Goal: Transaction & Acquisition: Book appointment/travel/reservation

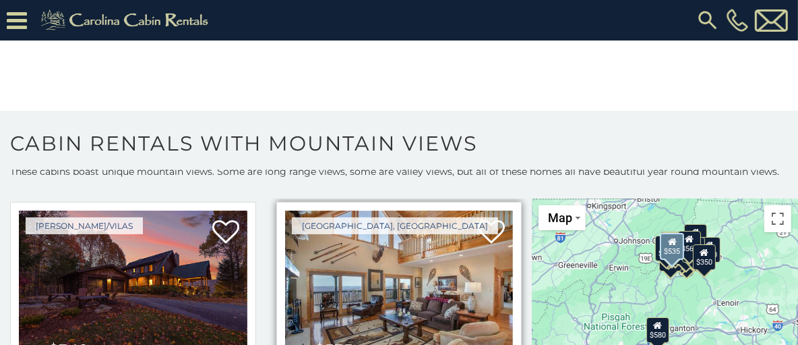
scroll to position [405, 0]
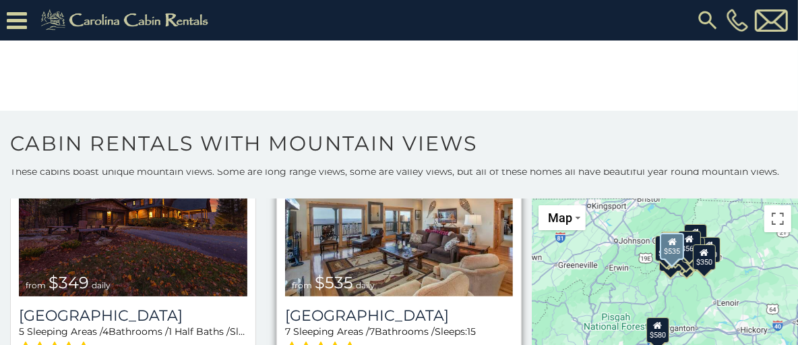
click at [394, 200] on img at bounding box center [399, 219] width 229 height 153
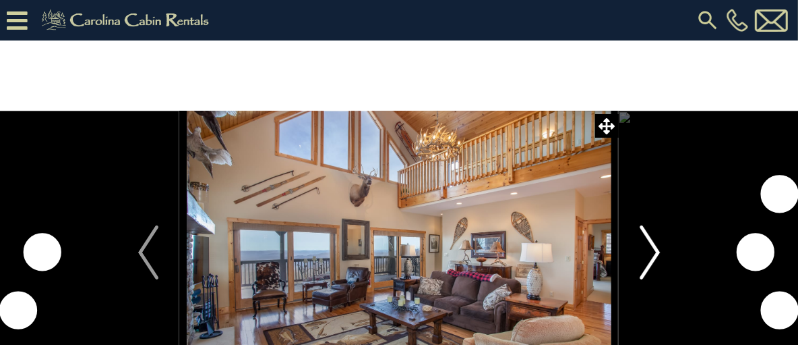
click at [647, 244] on img "Next" at bounding box center [650, 252] width 20 height 54
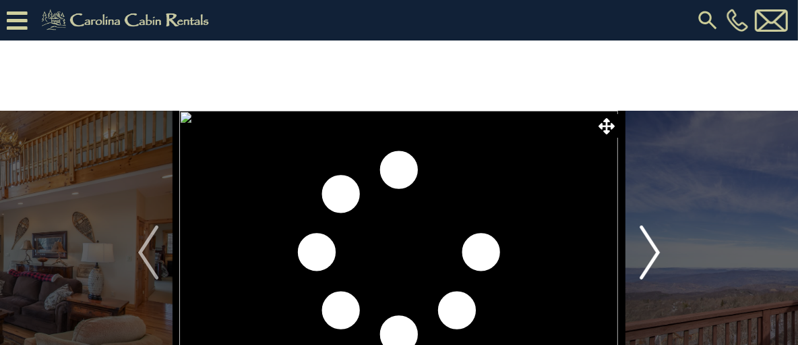
scroll to position [67, 0]
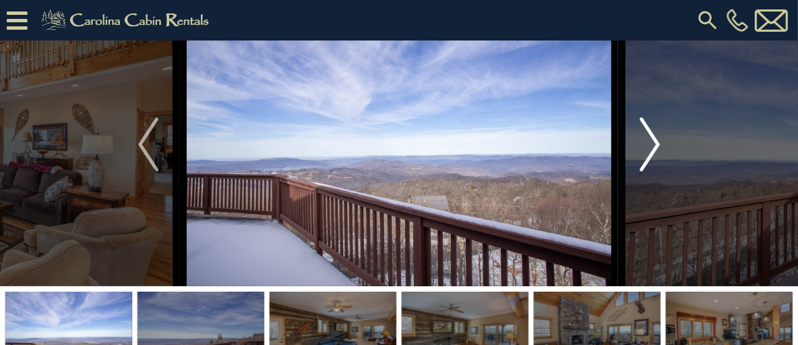
click at [652, 165] on img "Next" at bounding box center [650, 144] width 20 height 54
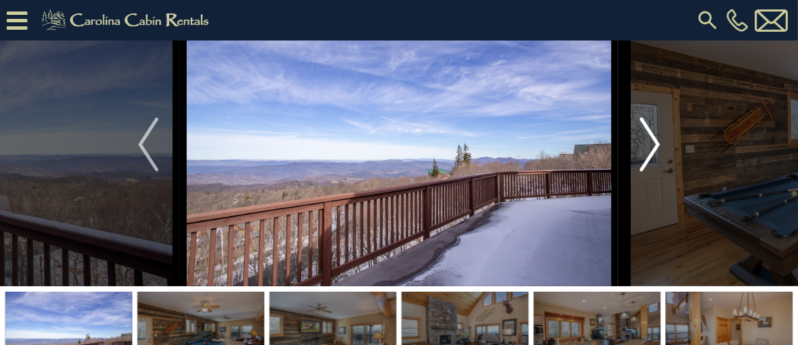
click at [649, 171] on img "Next" at bounding box center [650, 144] width 20 height 54
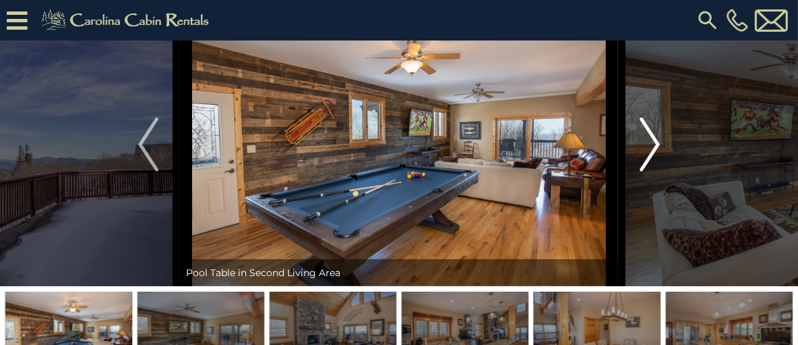
click at [647, 171] on img "Next" at bounding box center [650, 144] width 20 height 54
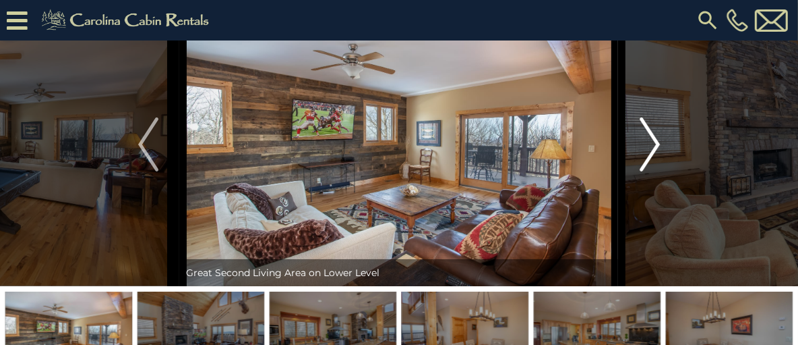
click at [647, 171] on img "Next" at bounding box center [650, 144] width 20 height 54
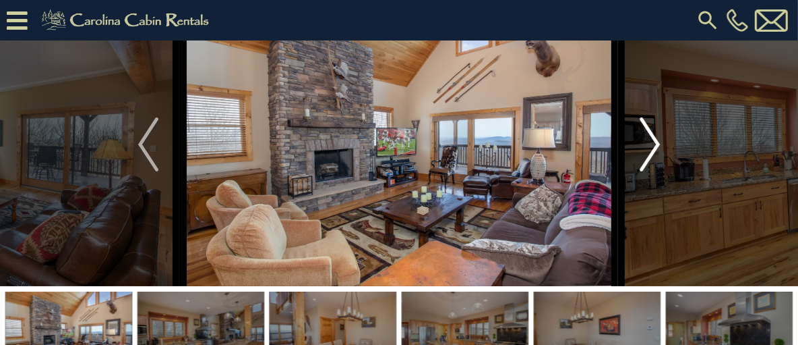
click at [647, 171] on img "Next" at bounding box center [650, 144] width 20 height 54
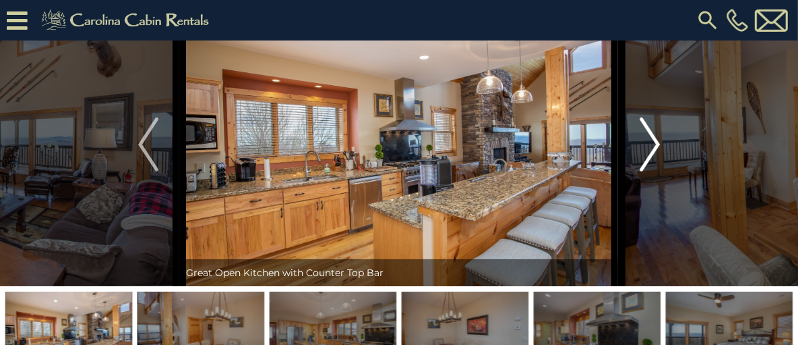
click at [647, 171] on img "Next" at bounding box center [650, 144] width 20 height 54
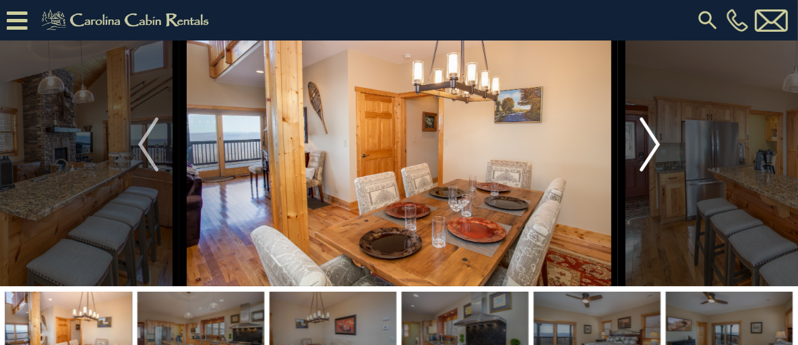
click at [647, 171] on img "Next" at bounding box center [650, 144] width 20 height 54
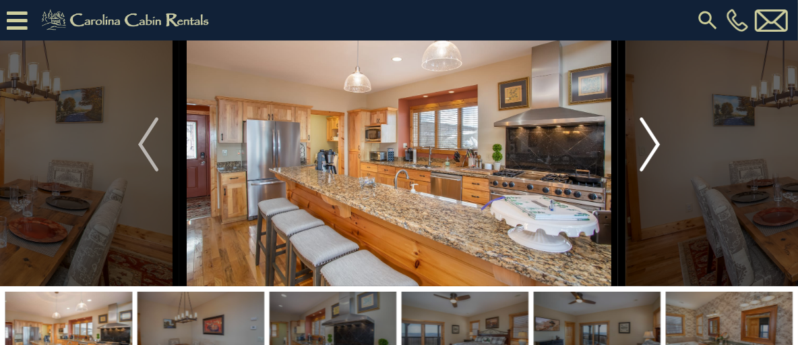
click at [647, 171] on img "Next" at bounding box center [650, 144] width 20 height 54
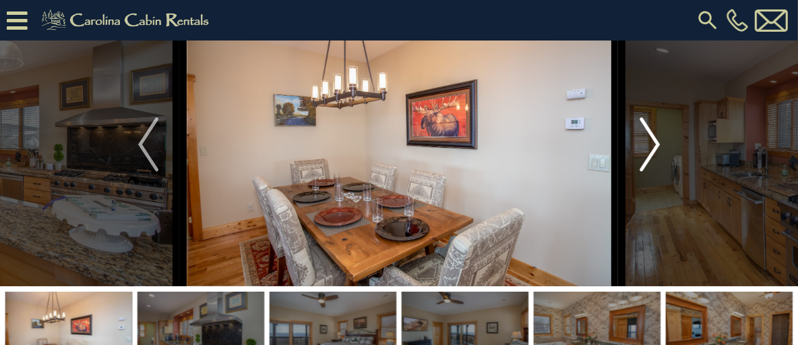
click at [647, 171] on img "Next" at bounding box center [650, 144] width 20 height 54
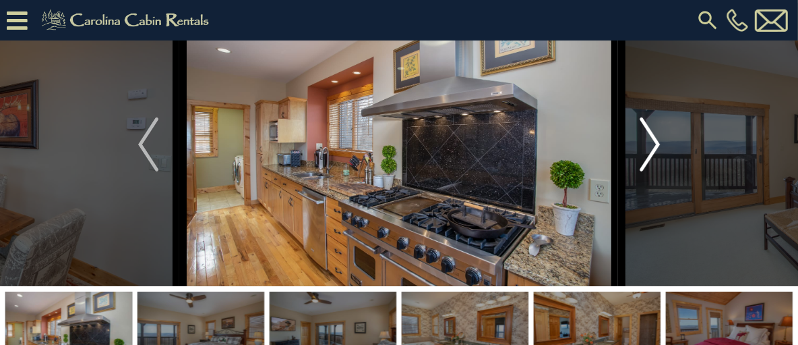
click at [647, 171] on img "Next" at bounding box center [650, 144] width 20 height 54
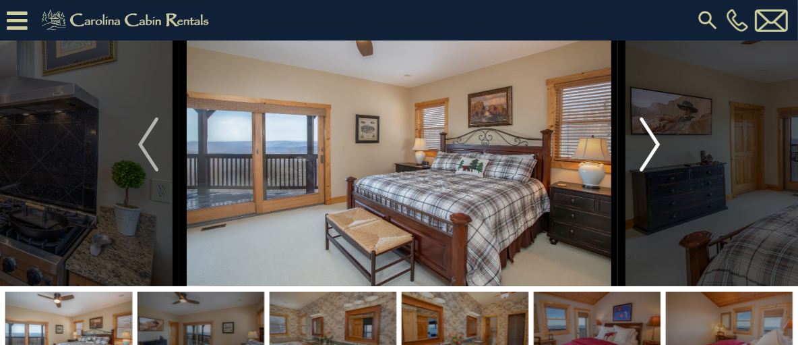
click at [647, 171] on img "Next" at bounding box center [650, 144] width 20 height 54
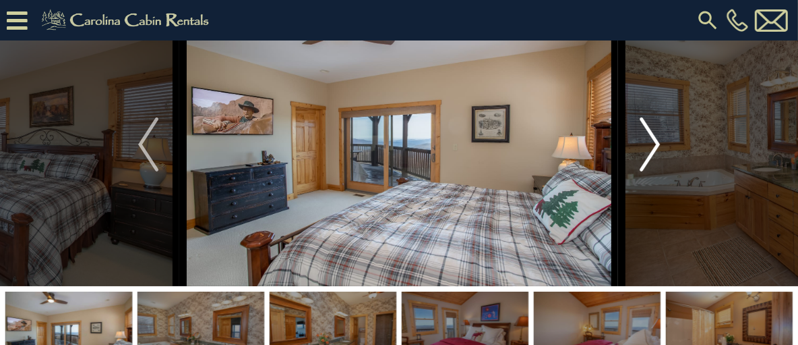
click at [647, 171] on img "Next" at bounding box center [650, 144] width 20 height 54
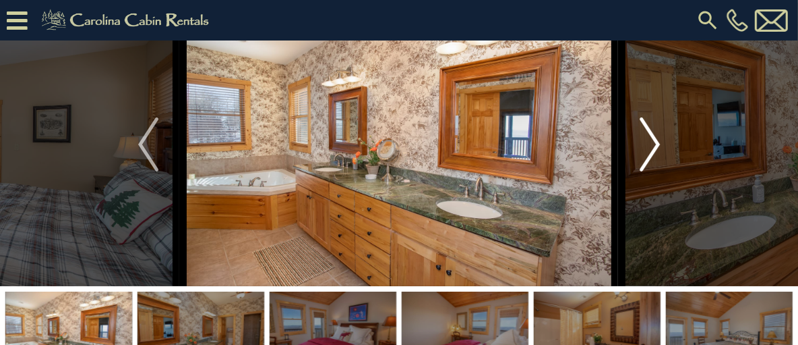
click at [647, 171] on img "Next" at bounding box center [650, 144] width 20 height 54
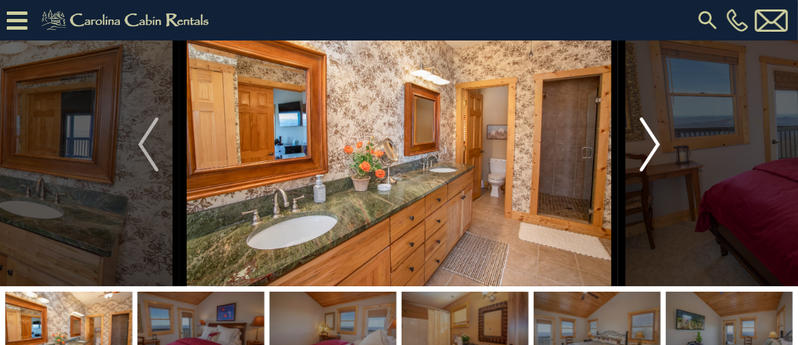
click at [647, 171] on img "Next" at bounding box center [650, 144] width 20 height 54
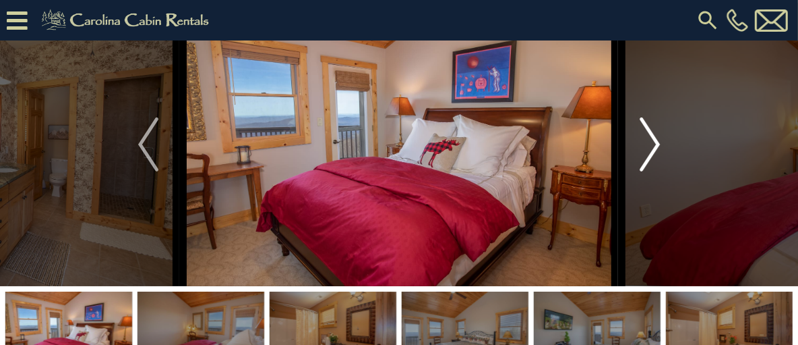
click at [647, 171] on img "Next" at bounding box center [650, 144] width 20 height 54
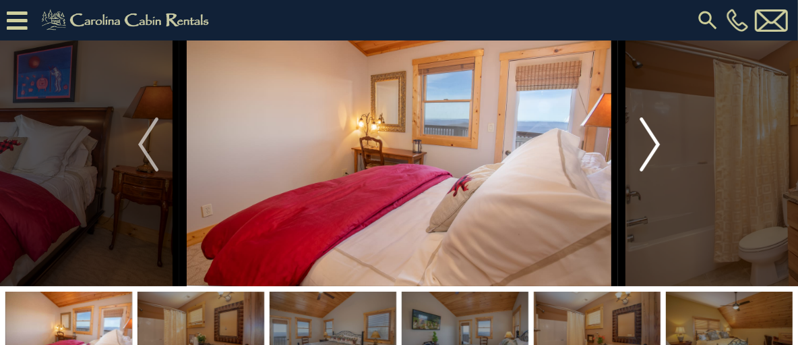
click at [647, 171] on img "Next" at bounding box center [650, 144] width 20 height 54
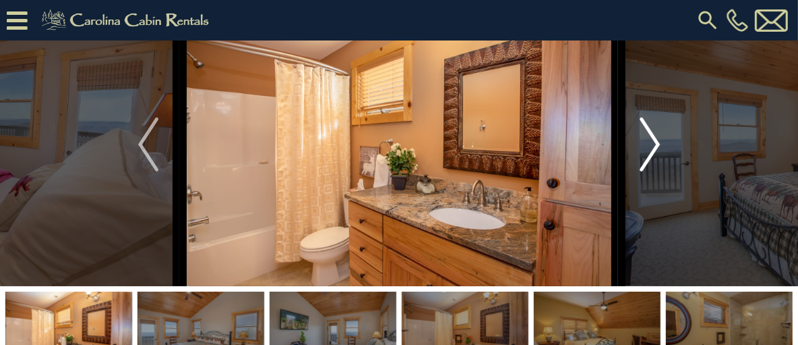
click at [647, 171] on img "Next" at bounding box center [650, 144] width 20 height 54
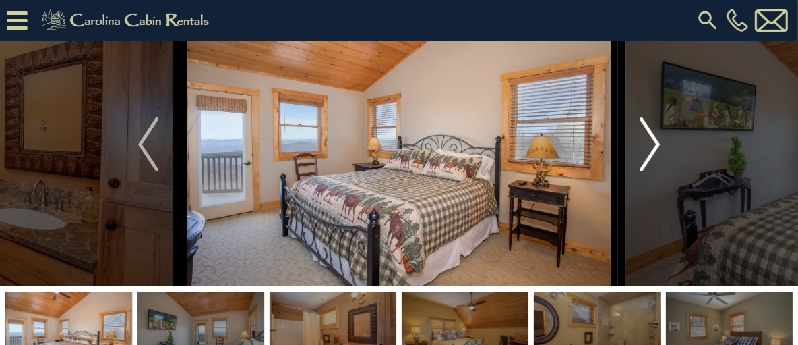
click at [647, 171] on img "Next" at bounding box center [650, 144] width 20 height 54
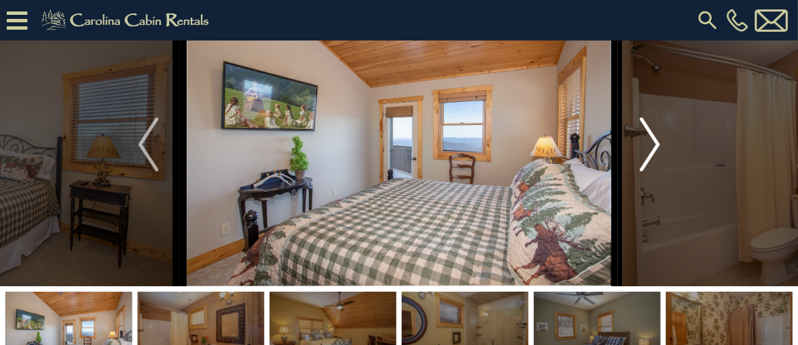
click at [647, 171] on img "Next" at bounding box center [650, 144] width 20 height 54
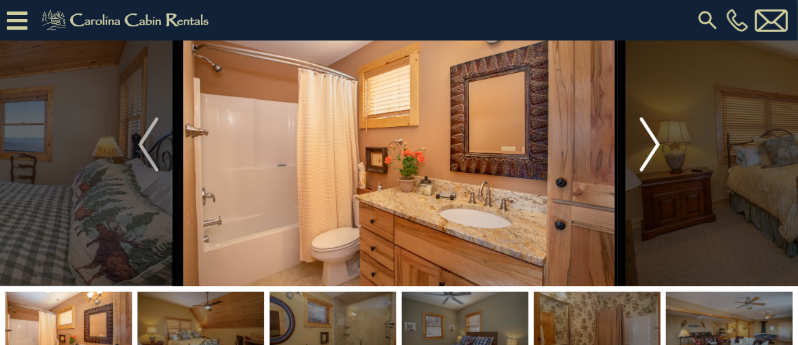
click at [647, 171] on img "Next" at bounding box center [650, 144] width 20 height 54
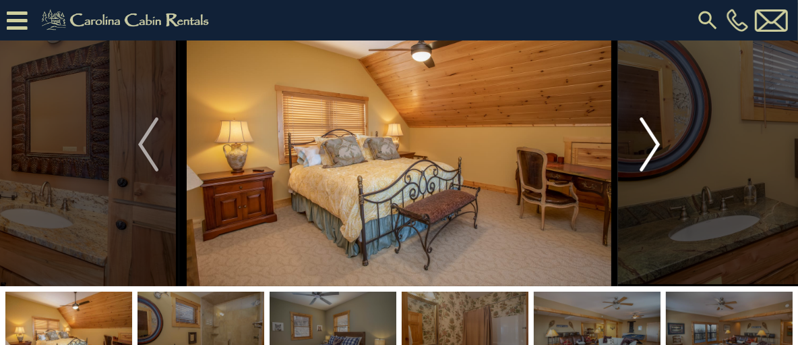
click at [647, 171] on img "Next" at bounding box center [650, 144] width 20 height 54
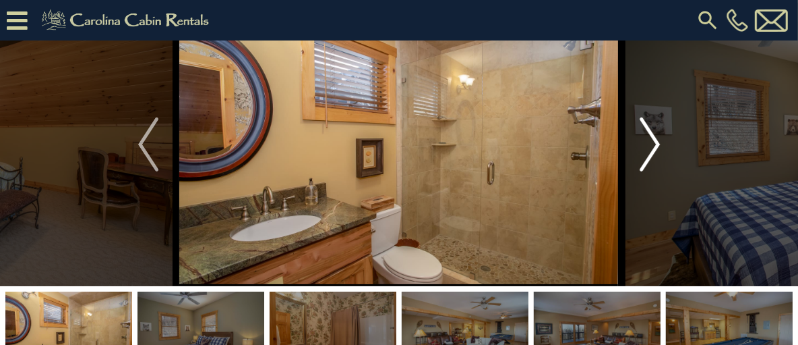
click at [647, 171] on img "Next" at bounding box center [650, 144] width 20 height 54
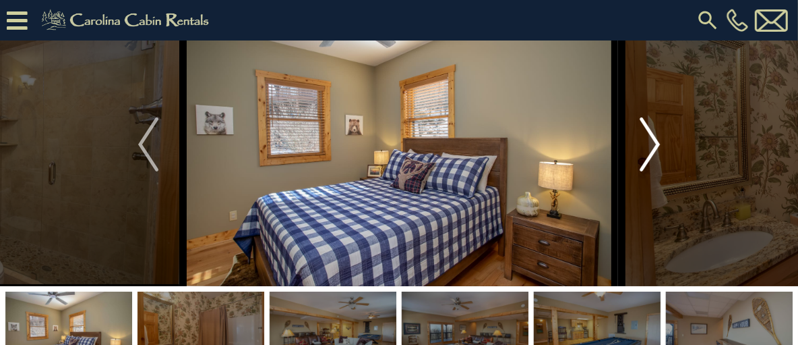
click at [647, 171] on img "Next" at bounding box center [650, 144] width 20 height 54
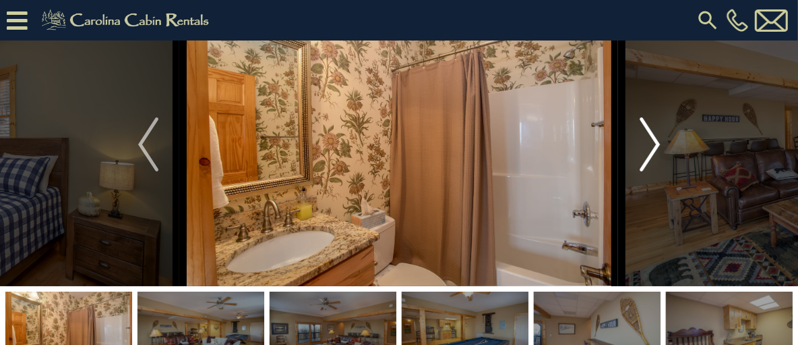
click at [647, 171] on img "Next" at bounding box center [650, 144] width 20 height 54
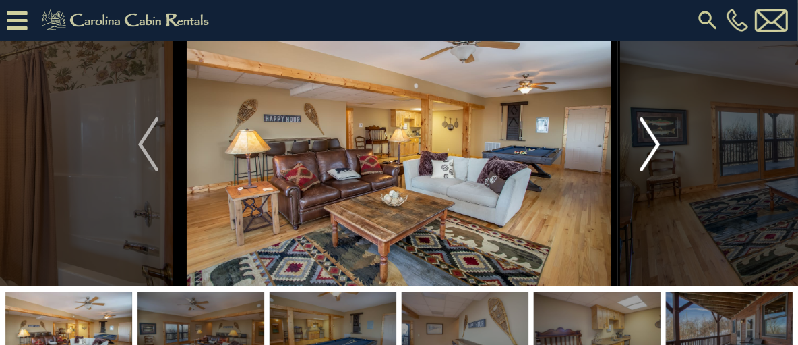
click at [647, 171] on img "Next" at bounding box center [650, 144] width 20 height 54
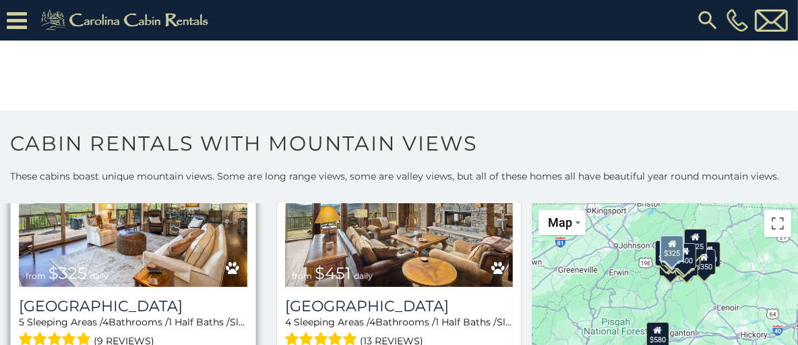
scroll to position [1011, 0]
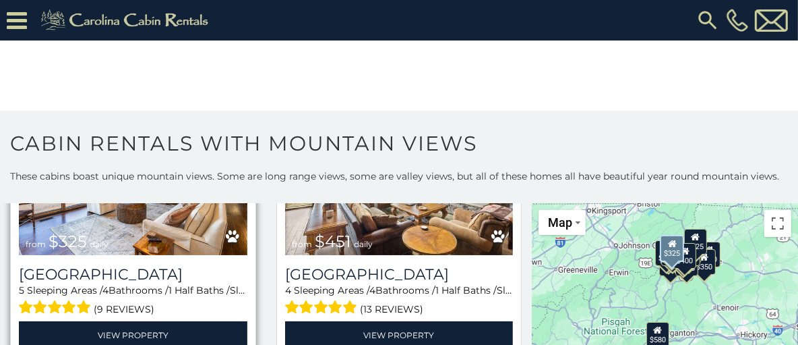
click at [156, 181] on img at bounding box center [133, 178] width 229 height 153
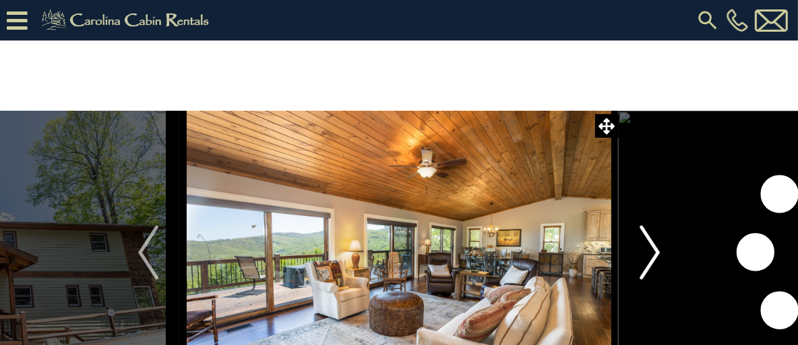
click at [655, 247] on img "Next" at bounding box center [650, 252] width 20 height 54
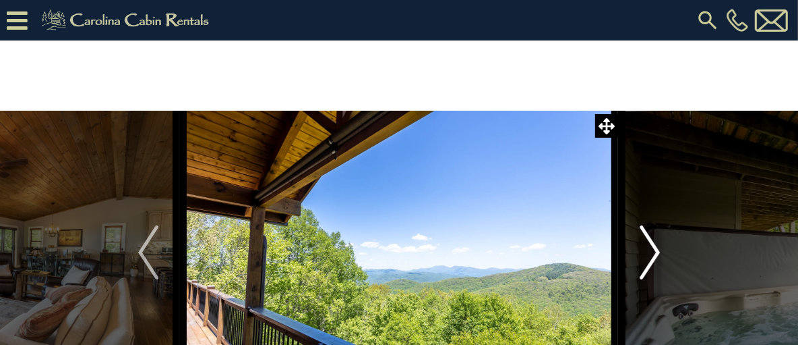
drag, startPoint x: 648, startPoint y: 247, endPoint x: 653, endPoint y: 233, distance: 14.9
click at [648, 246] on img "Next" at bounding box center [650, 252] width 20 height 54
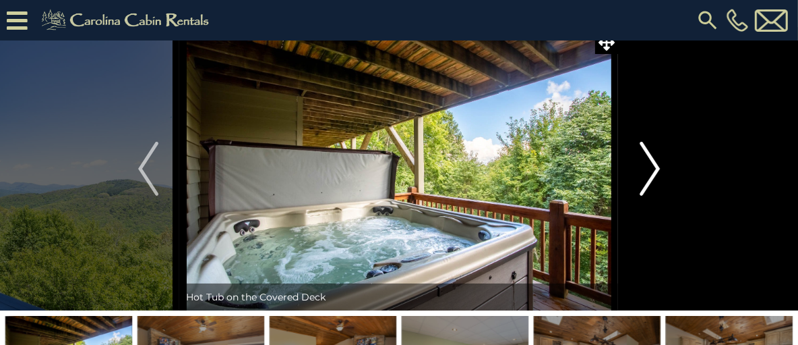
scroll to position [67, 0]
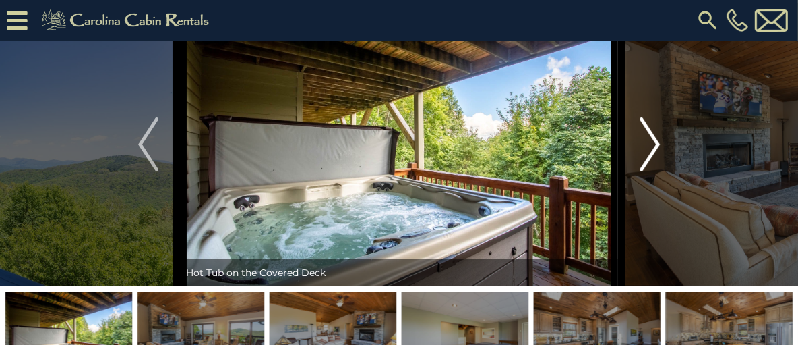
click at [651, 171] on img "Next" at bounding box center [650, 144] width 20 height 54
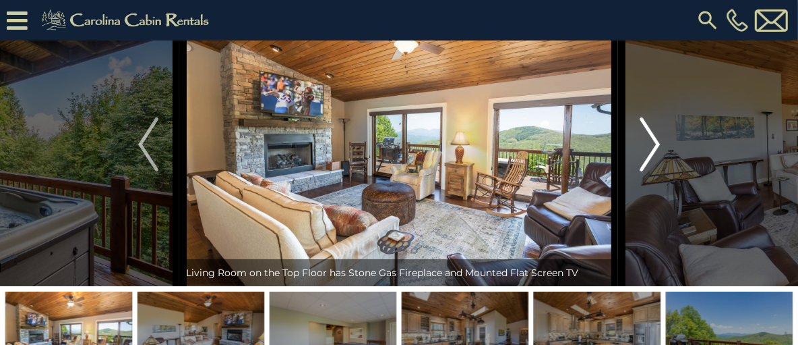
click at [651, 171] on img "Next" at bounding box center [650, 144] width 20 height 54
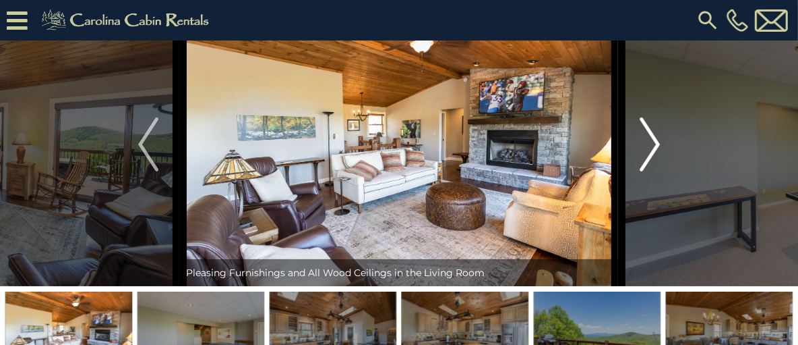
click at [651, 171] on img "Next" at bounding box center [650, 144] width 20 height 54
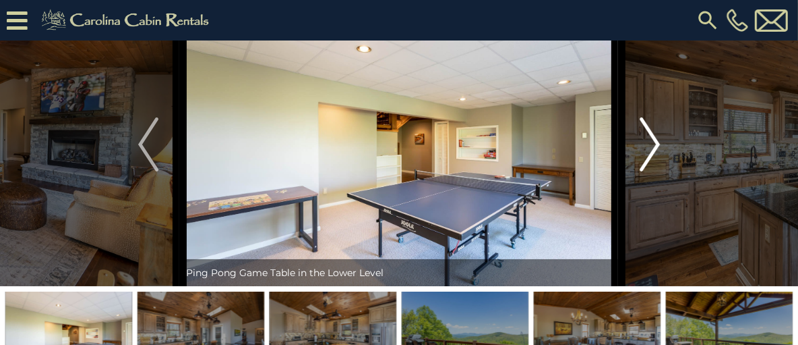
click at [651, 171] on img "Next" at bounding box center [650, 144] width 20 height 54
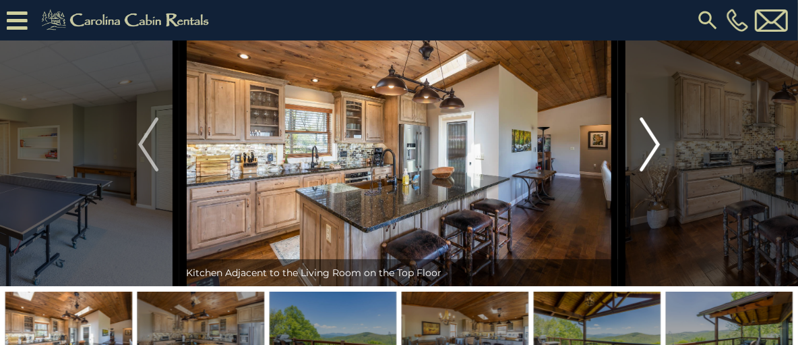
click at [651, 171] on img "Next" at bounding box center [650, 144] width 20 height 54
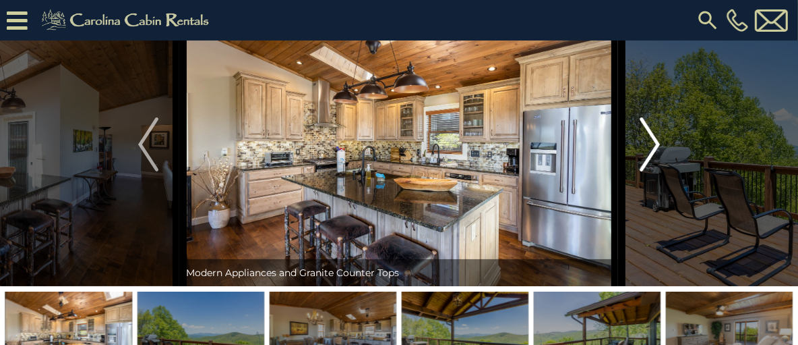
click at [651, 171] on img "Next" at bounding box center [650, 144] width 20 height 54
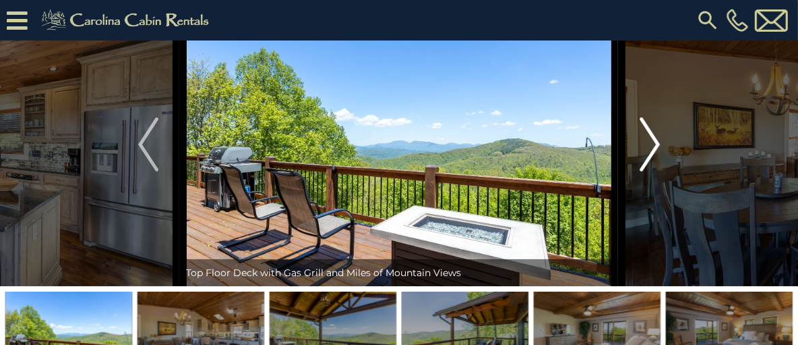
click at [651, 171] on img "Next" at bounding box center [650, 144] width 20 height 54
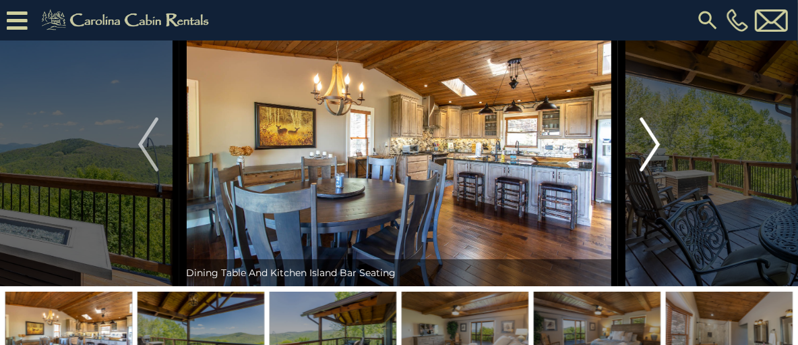
click at [651, 171] on img "Next" at bounding box center [650, 144] width 20 height 54
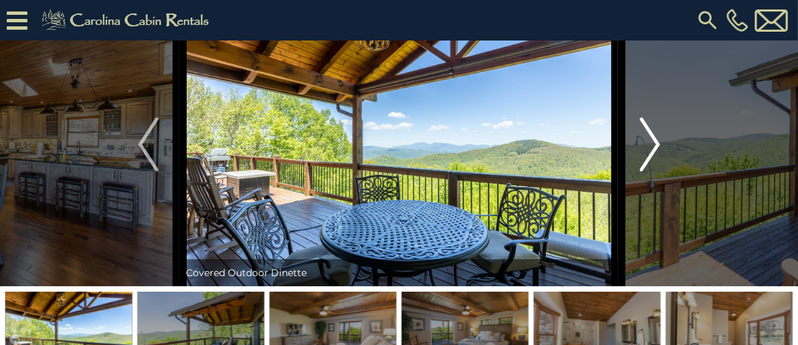
click at [651, 171] on img "Next" at bounding box center [650, 144] width 20 height 54
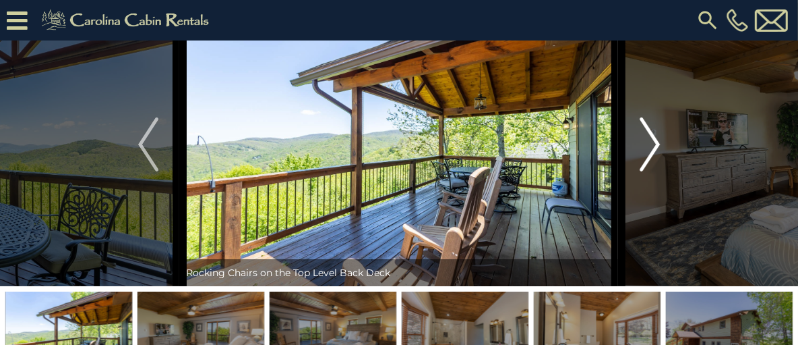
click at [651, 171] on img "Next" at bounding box center [650, 144] width 20 height 54
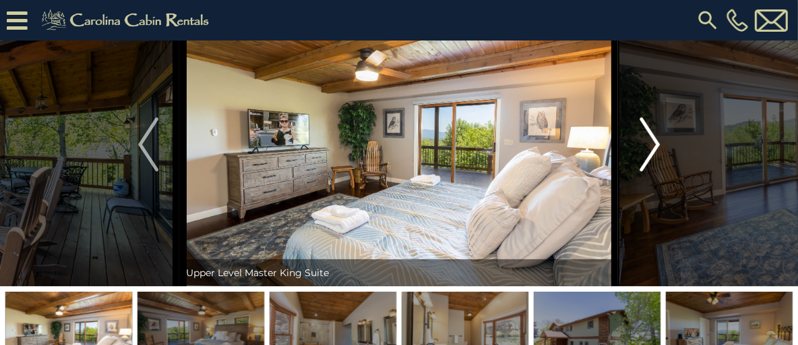
click at [651, 171] on img "Next" at bounding box center [650, 144] width 20 height 54
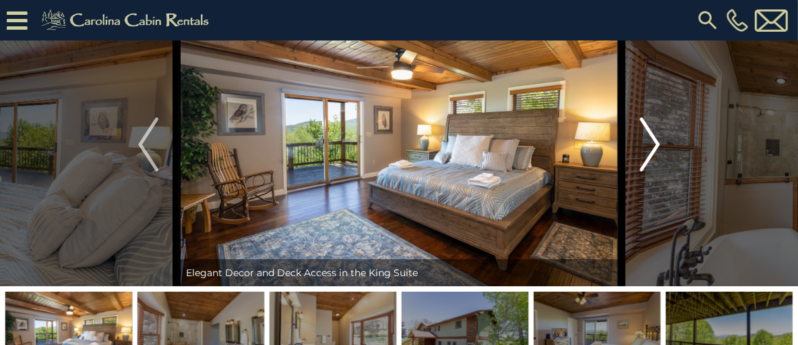
click at [651, 171] on img "Next" at bounding box center [650, 144] width 20 height 54
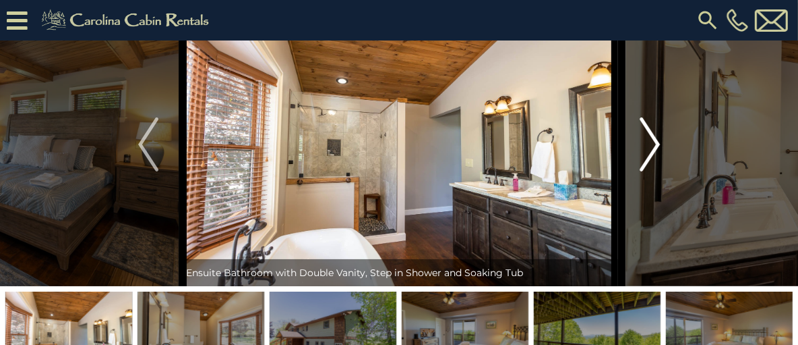
click at [651, 171] on img "Next" at bounding box center [650, 144] width 20 height 54
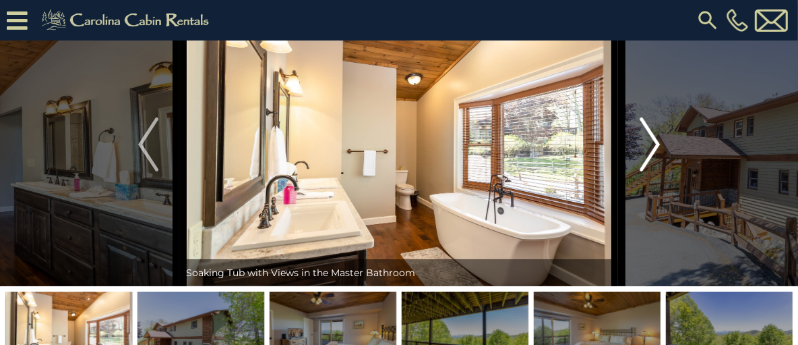
click at [651, 171] on img "Next" at bounding box center [650, 144] width 20 height 54
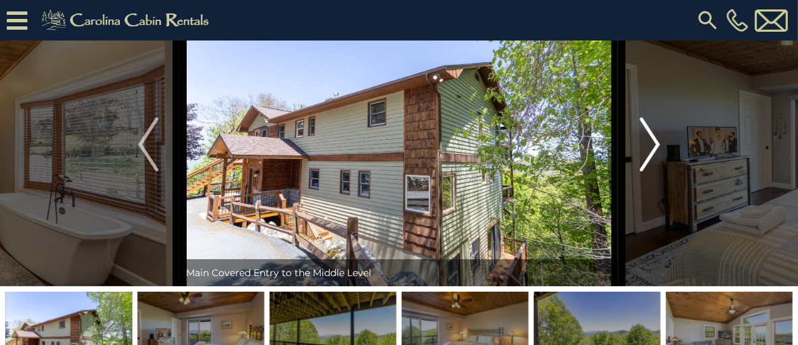
click at [651, 171] on img "Next" at bounding box center [650, 144] width 20 height 54
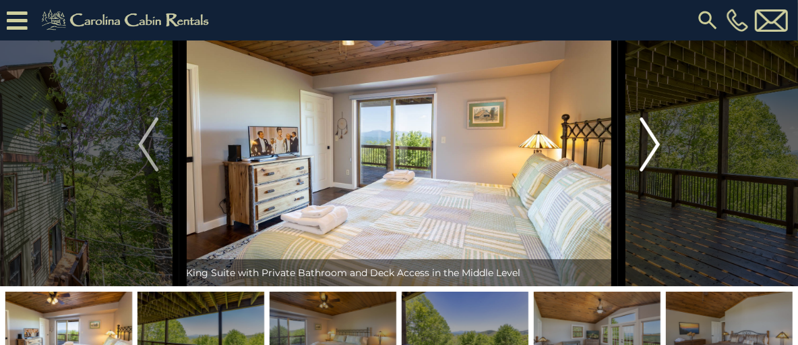
click at [651, 171] on img "Next" at bounding box center [650, 144] width 20 height 54
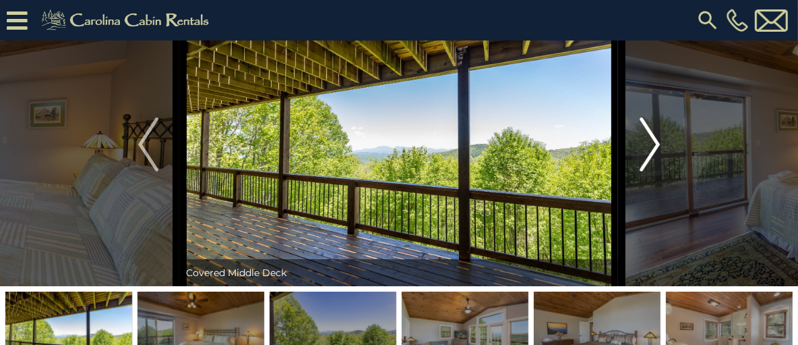
click at [651, 171] on img "Next" at bounding box center [650, 144] width 20 height 54
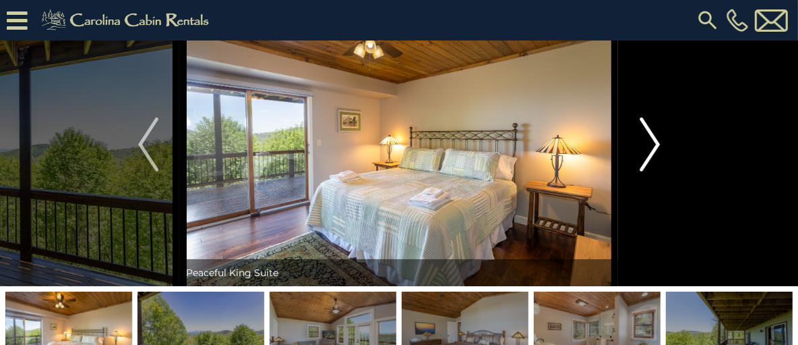
click at [651, 171] on img "Next" at bounding box center [650, 144] width 20 height 54
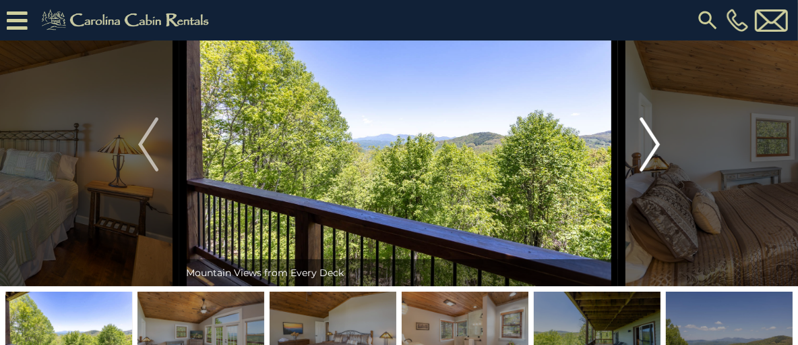
click at [651, 171] on img "Next" at bounding box center [650, 144] width 20 height 54
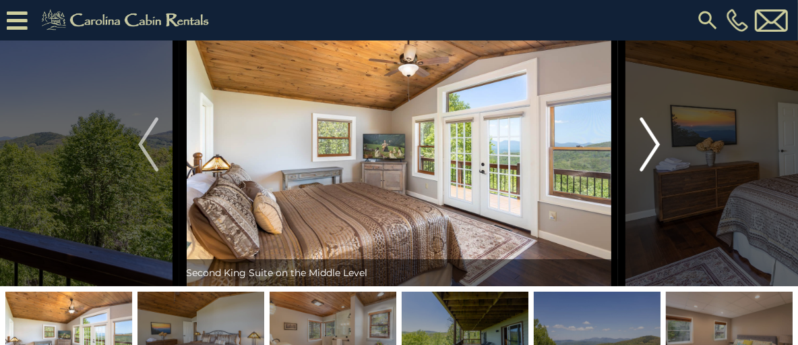
click at [651, 171] on img "Next" at bounding box center [650, 144] width 20 height 54
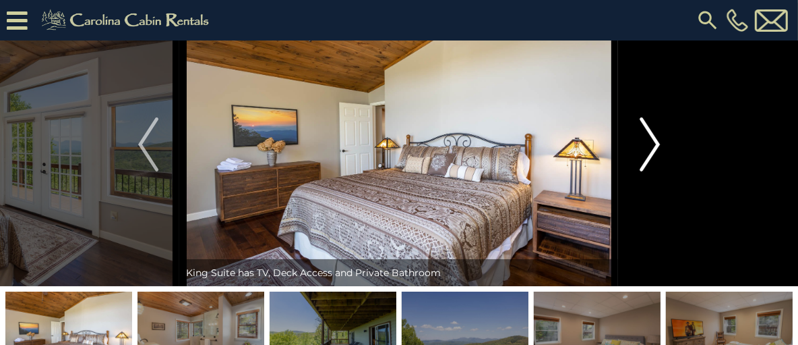
click at [651, 171] on img "Next" at bounding box center [650, 144] width 20 height 54
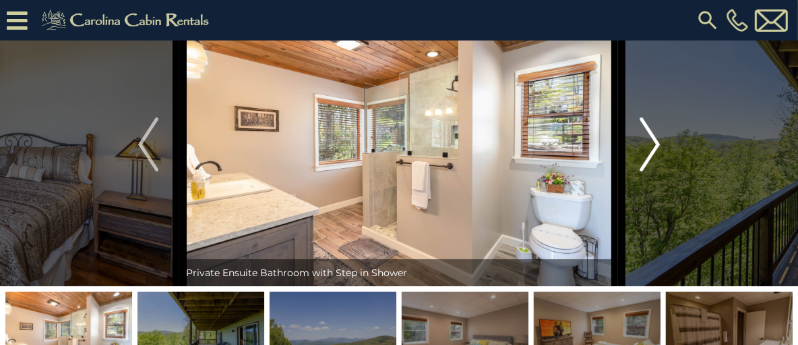
click at [651, 171] on img "Next" at bounding box center [650, 144] width 20 height 54
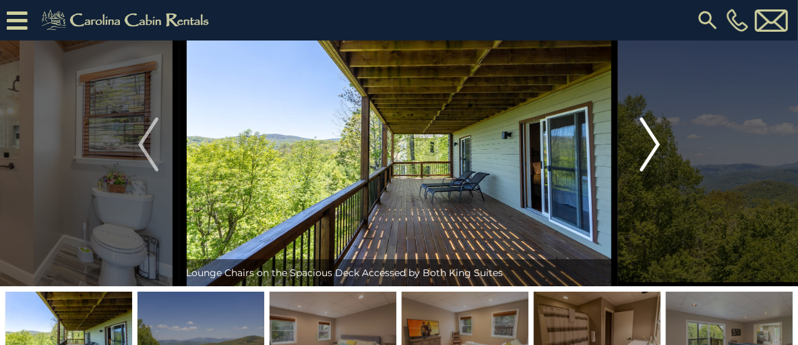
click at [651, 171] on img "Next" at bounding box center [650, 144] width 20 height 54
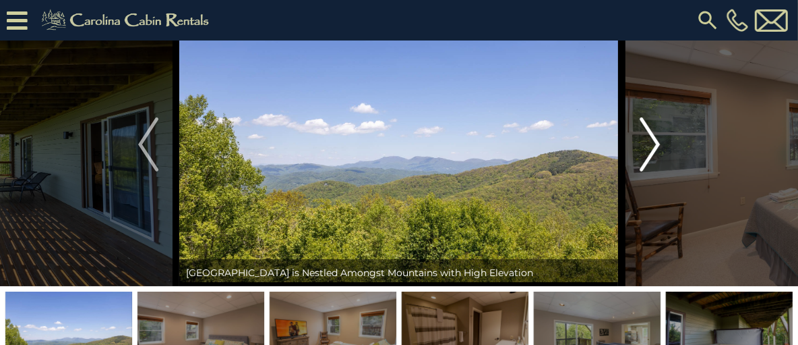
click at [651, 171] on img "Next" at bounding box center [650, 144] width 20 height 54
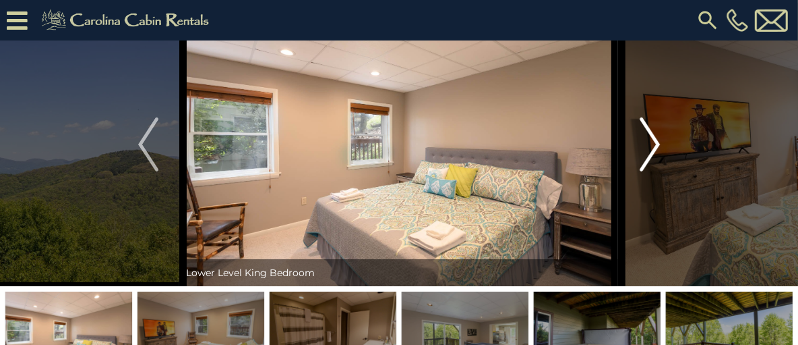
click at [651, 171] on img "Next" at bounding box center [650, 144] width 20 height 54
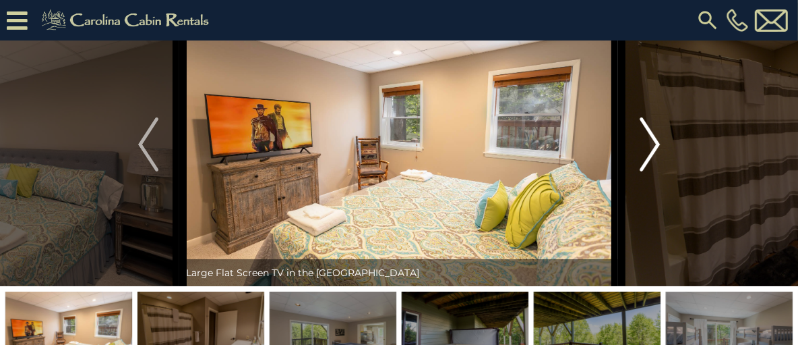
click at [651, 171] on img "Next" at bounding box center [650, 144] width 20 height 54
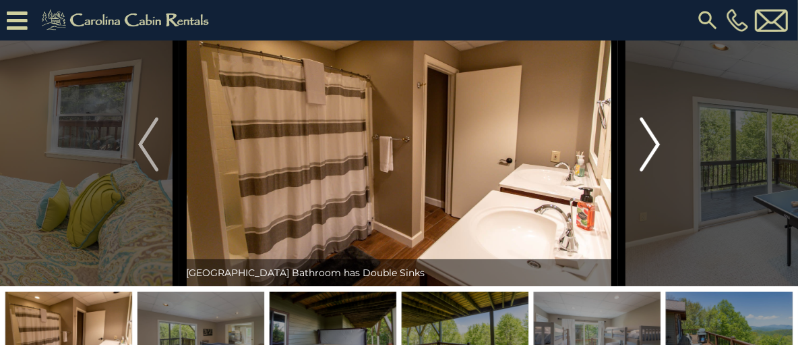
click at [651, 171] on img "Next" at bounding box center [650, 144] width 20 height 54
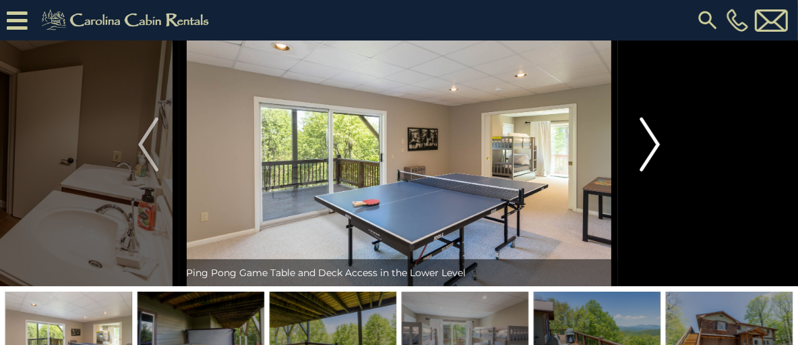
click at [651, 171] on img "Next" at bounding box center [650, 144] width 20 height 54
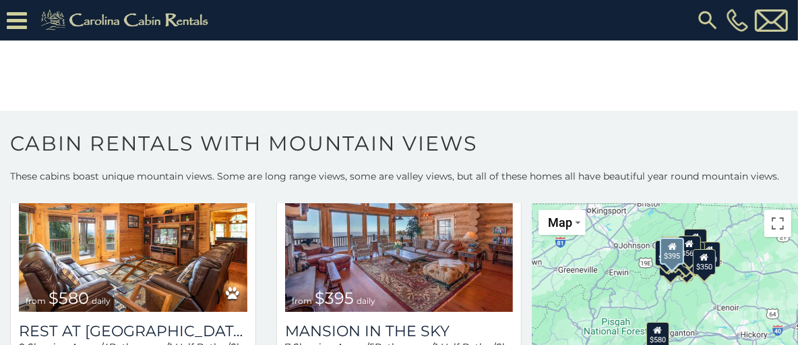
scroll to position [135, 0]
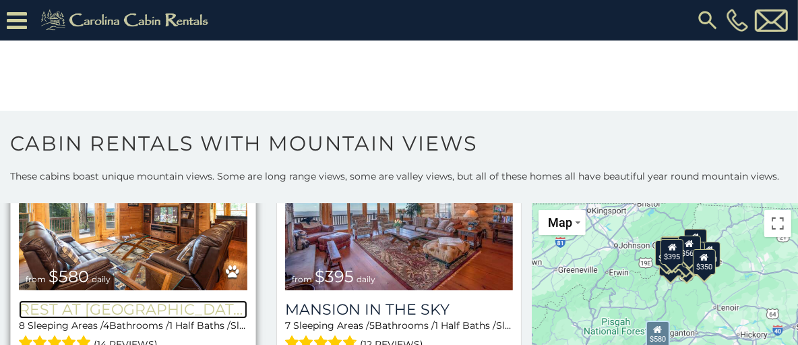
click at [112, 300] on h3 "Rest at [GEOGRAPHIC_DATA]" at bounding box center [133, 309] width 229 height 18
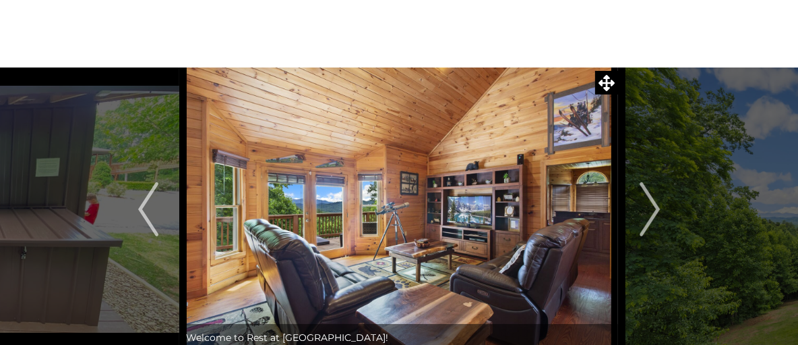
scroll to position [67, 0]
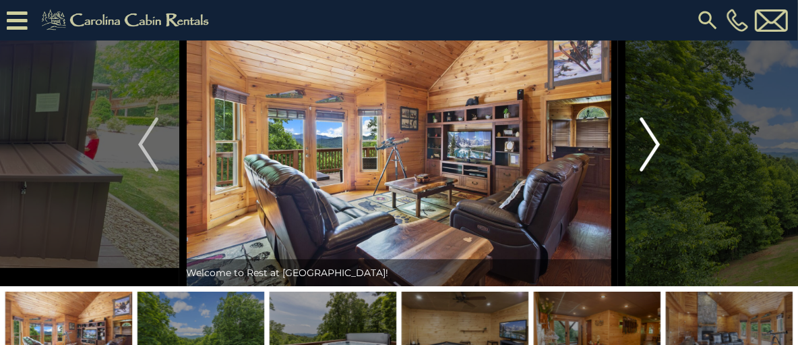
click at [653, 171] on img "Next" at bounding box center [650, 144] width 20 height 54
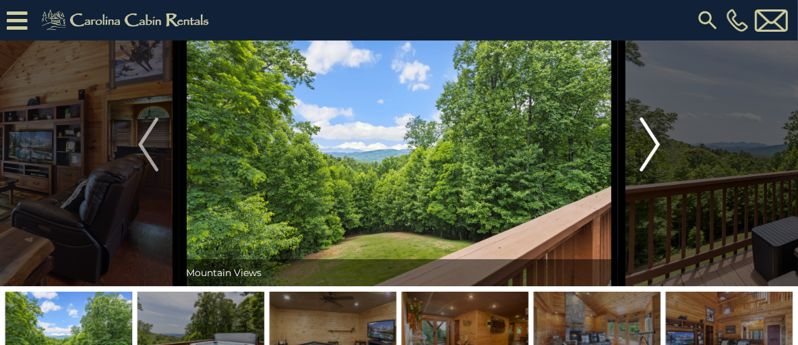
click at [657, 171] on img "Next" at bounding box center [650, 144] width 20 height 54
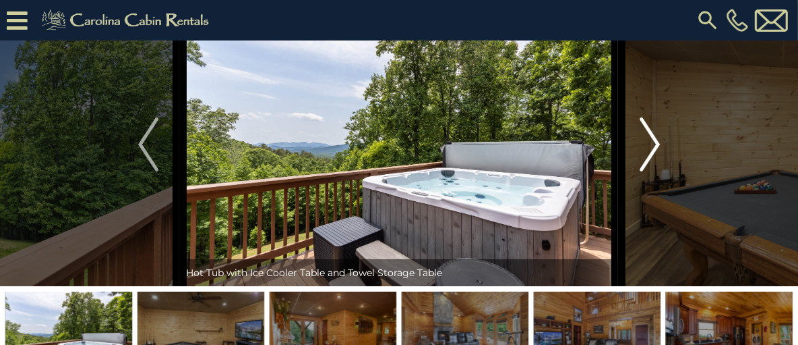
click at [657, 171] on img "Next" at bounding box center [650, 144] width 20 height 54
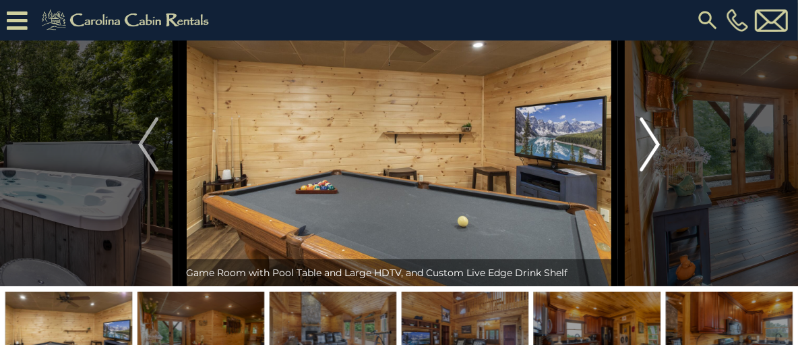
click at [657, 171] on img "Next" at bounding box center [650, 144] width 20 height 54
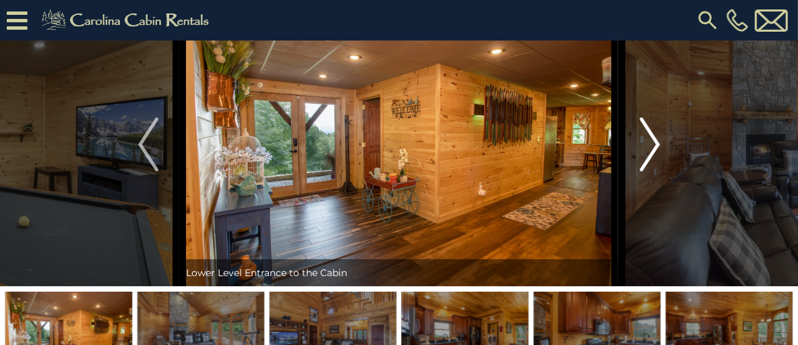
click at [657, 171] on img "Next" at bounding box center [650, 144] width 20 height 54
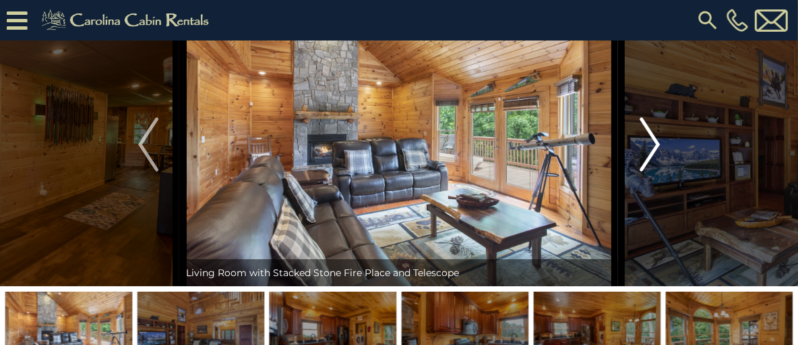
click at [657, 171] on img "Next" at bounding box center [650, 144] width 20 height 54
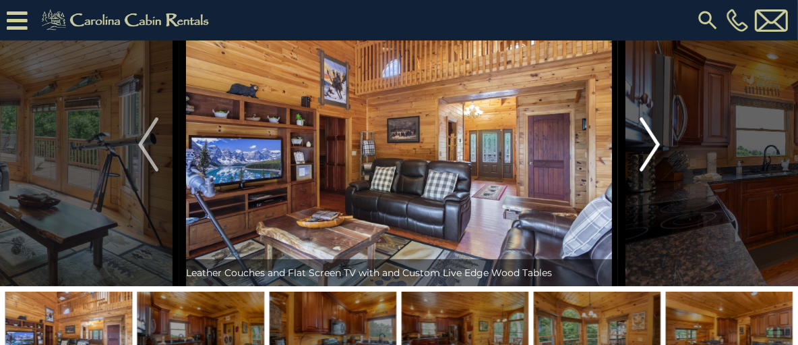
click at [657, 171] on img "Next" at bounding box center [650, 144] width 20 height 54
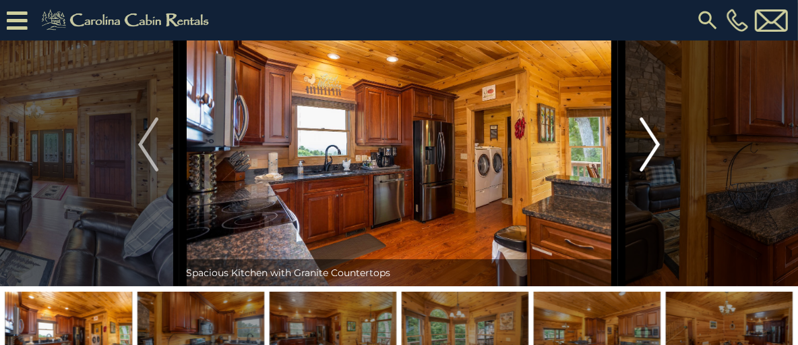
click at [657, 171] on img "Next" at bounding box center [650, 144] width 20 height 54
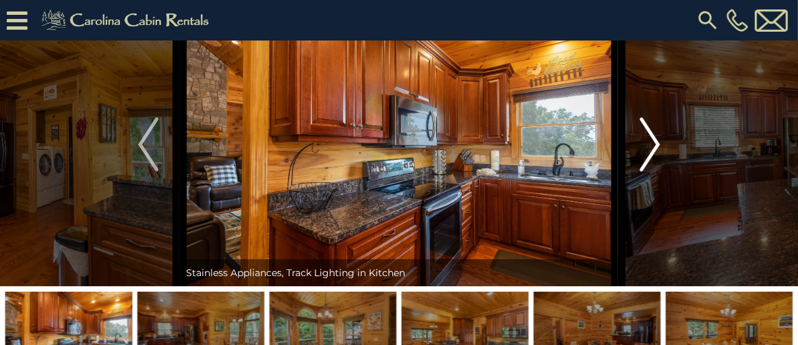
click at [657, 171] on img "Next" at bounding box center [650, 144] width 20 height 54
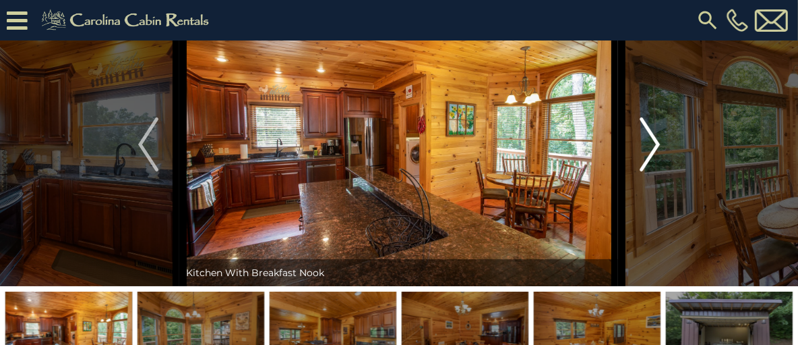
click at [657, 171] on img "Next" at bounding box center [650, 144] width 20 height 54
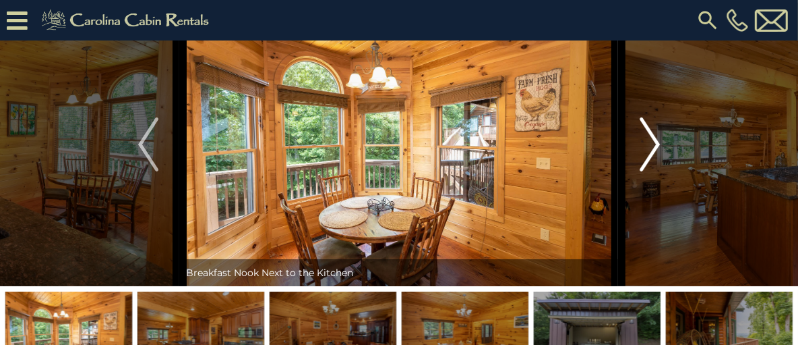
click at [657, 171] on img "Next" at bounding box center [650, 144] width 20 height 54
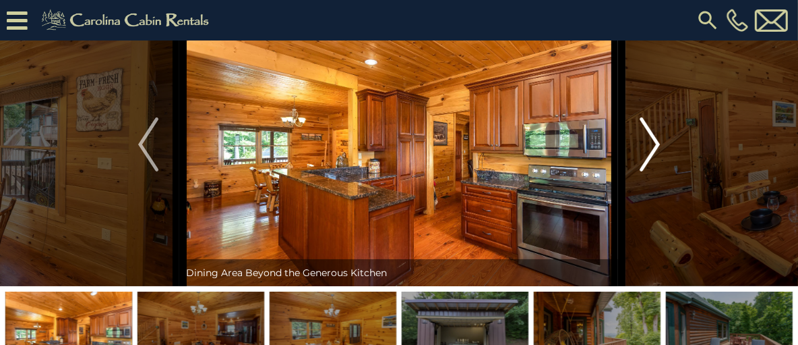
click at [657, 171] on img "Next" at bounding box center [650, 144] width 20 height 54
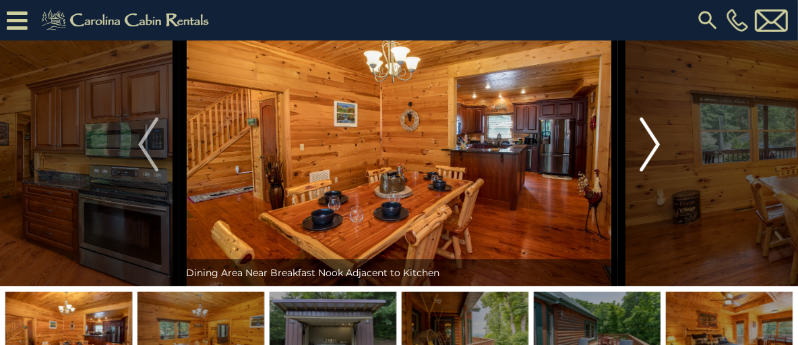
click at [657, 171] on img "Next" at bounding box center [650, 144] width 20 height 54
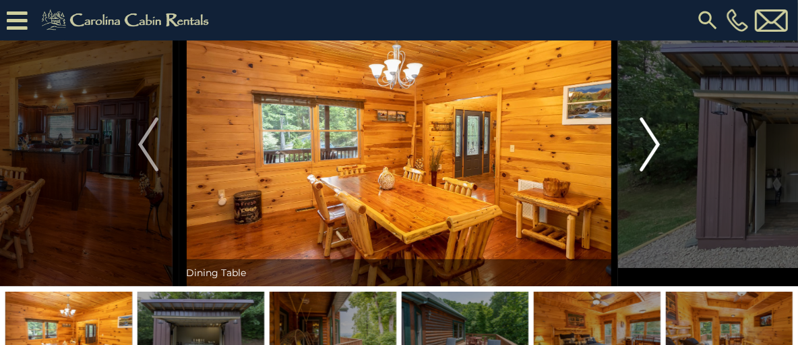
click at [657, 171] on img "Next" at bounding box center [650, 144] width 20 height 54
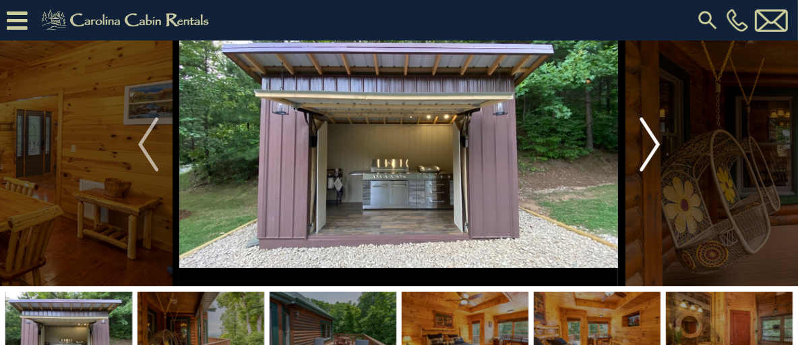
click at [657, 171] on img "Next" at bounding box center [650, 144] width 20 height 54
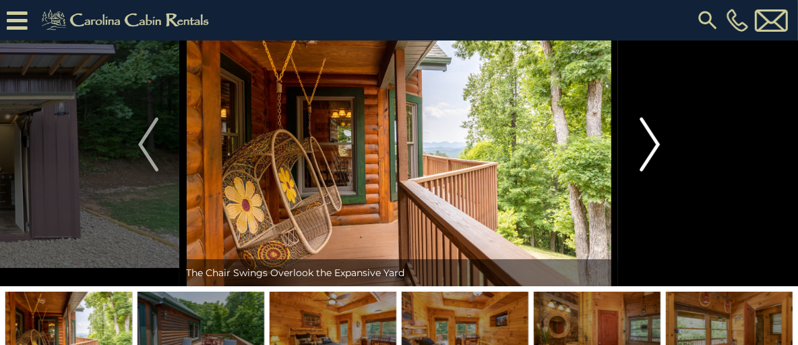
click at [657, 171] on img "Next" at bounding box center [650, 144] width 20 height 54
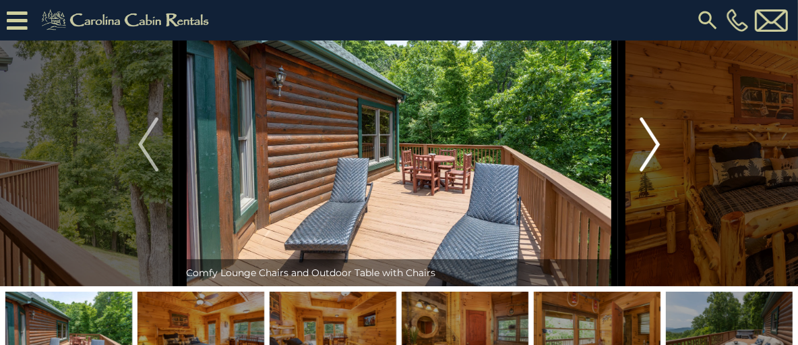
click at [657, 171] on img "Next" at bounding box center [650, 144] width 20 height 54
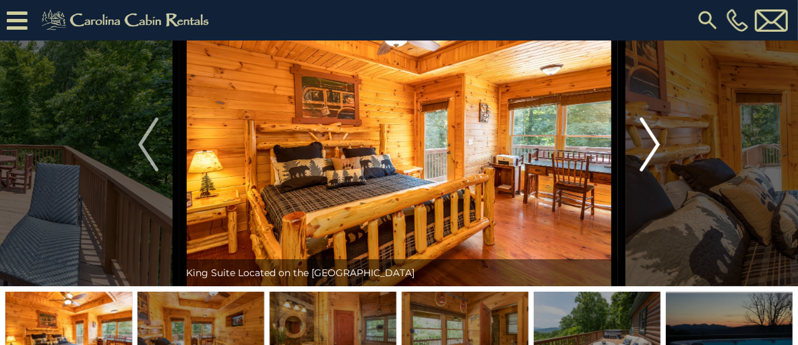
click at [657, 171] on img "Next" at bounding box center [650, 144] width 20 height 54
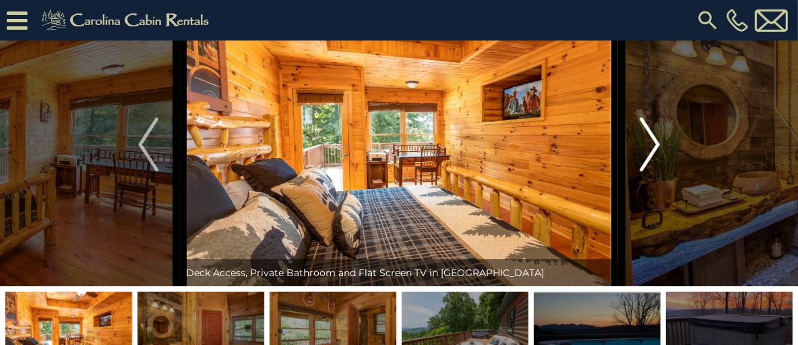
click at [657, 171] on img "Next" at bounding box center [650, 144] width 20 height 54
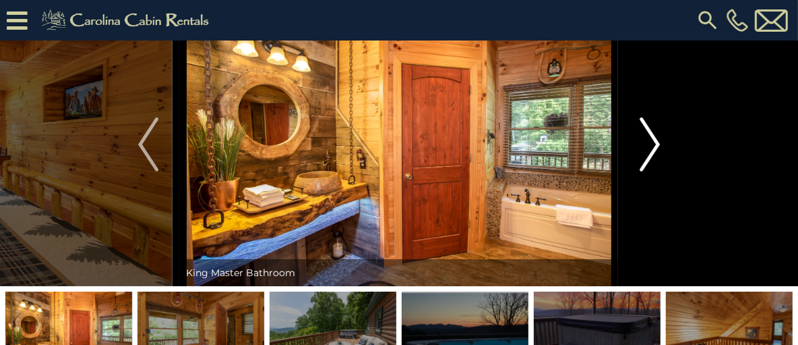
click at [657, 171] on img "Next" at bounding box center [650, 144] width 20 height 54
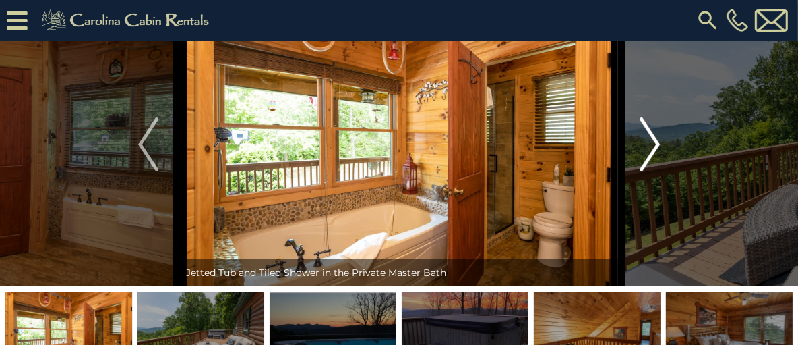
click at [657, 171] on img "Next" at bounding box center [650, 144] width 20 height 54
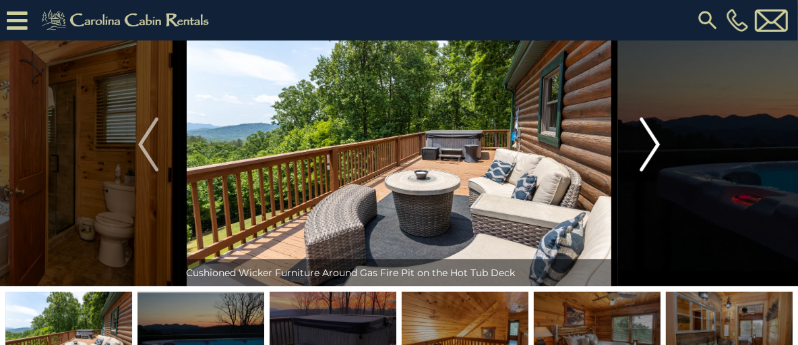
click at [657, 171] on img "Next" at bounding box center [650, 144] width 20 height 54
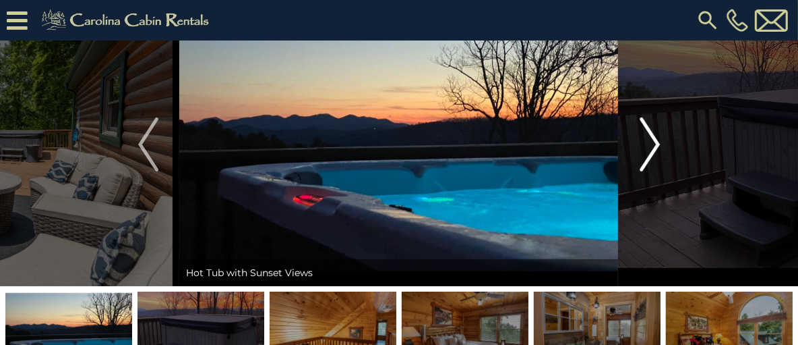
click at [657, 171] on img "Next" at bounding box center [650, 144] width 20 height 54
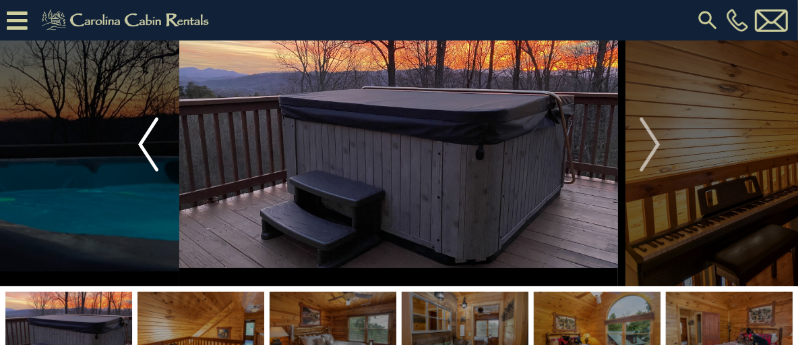
click at [152, 171] on img "Previous" at bounding box center [148, 144] width 20 height 54
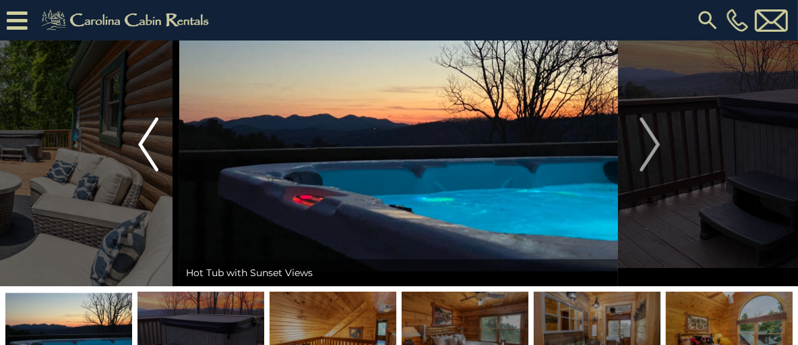
click at [152, 171] on img "Previous" at bounding box center [148, 144] width 20 height 54
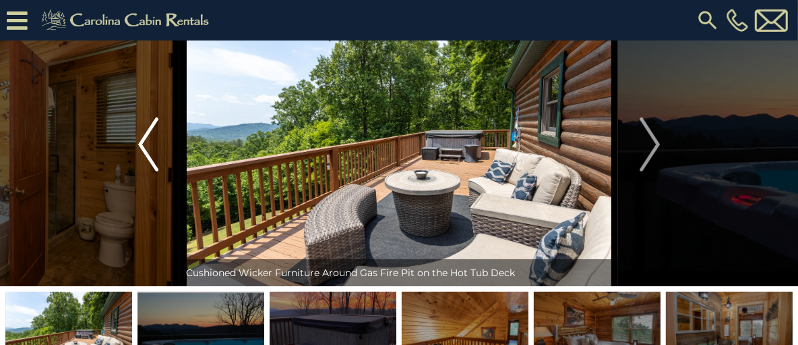
click at [152, 171] on img "Previous" at bounding box center [148, 144] width 20 height 54
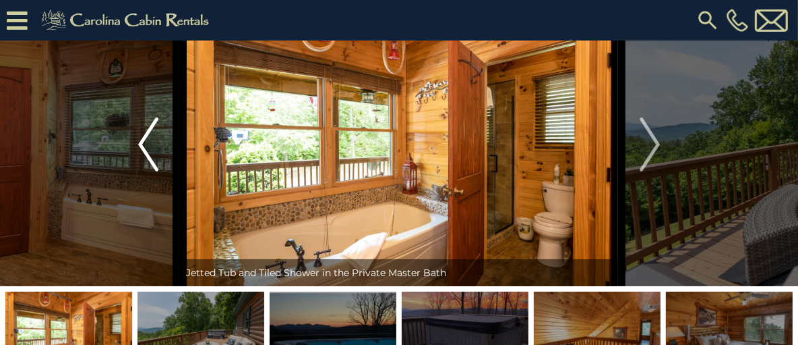
click at [152, 171] on img "Previous" at bounding box center [148, 144] width 20 height 54
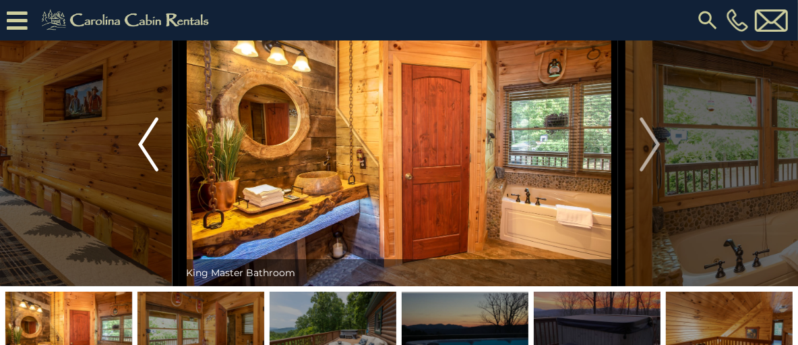
click at [152, 171] on img "Previous" at bounding box center [148, 144] width 20 height 54
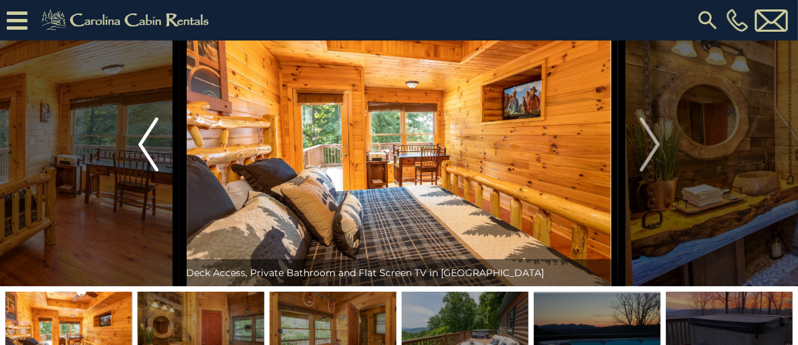
click at [152, 171] on img "Previous" at bounding box center [148, 144] width 20 height 54
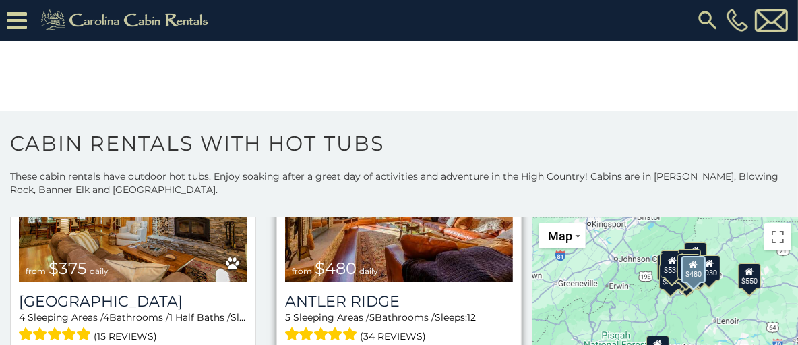
scroll to position [742, 0]
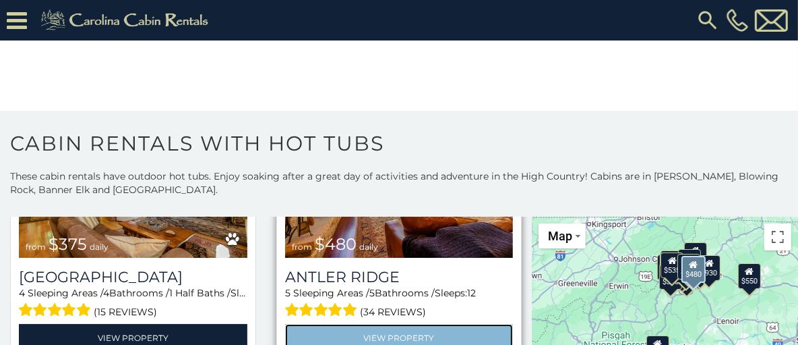
click at [393, 324] on link "View Property" at bounding box center [399, 338] width 229 height 28
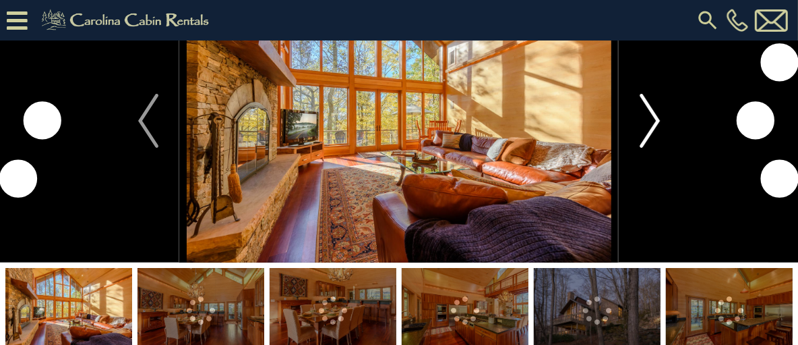
scroll to position [67, 0]
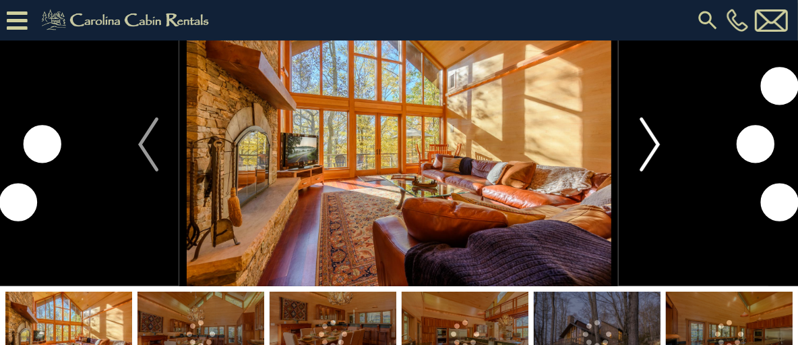
click at [650, 171] on img "Next" at bounding box center [650, 144] width 20 height 54
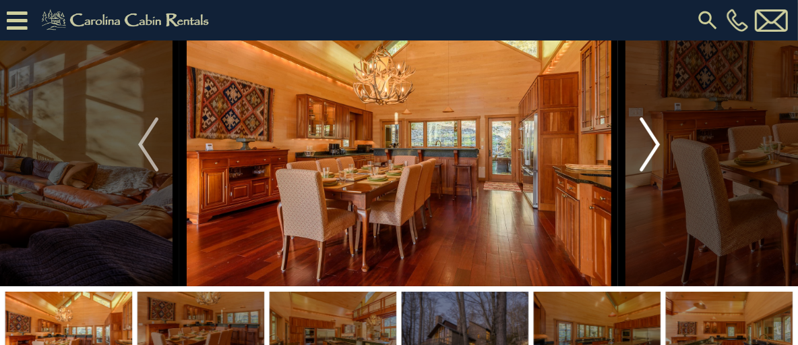
click at [651, 171] on img "Next" at bounding box center [650, 144] width 20 height 54
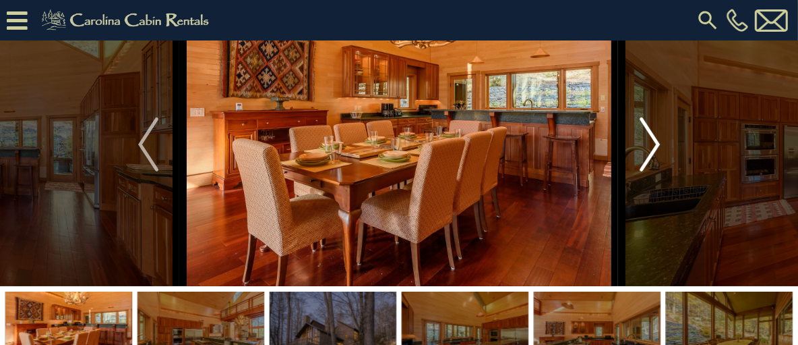
click at [651, 171] on img "Next" at bounding box center [650, 144] width 20 height 54
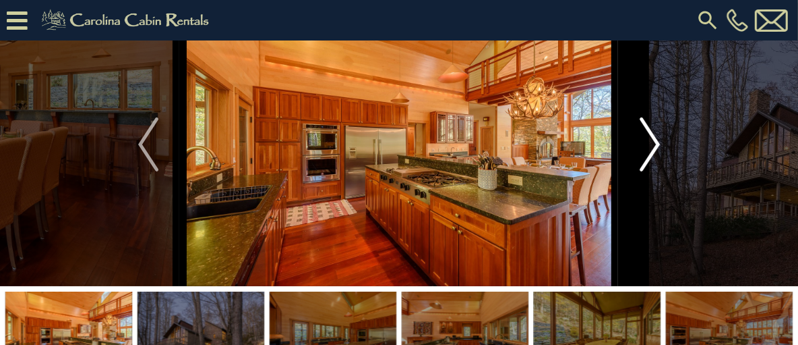
click at [651, 171] on img "Next" at bounding box center [650, 144] width 20 height 54
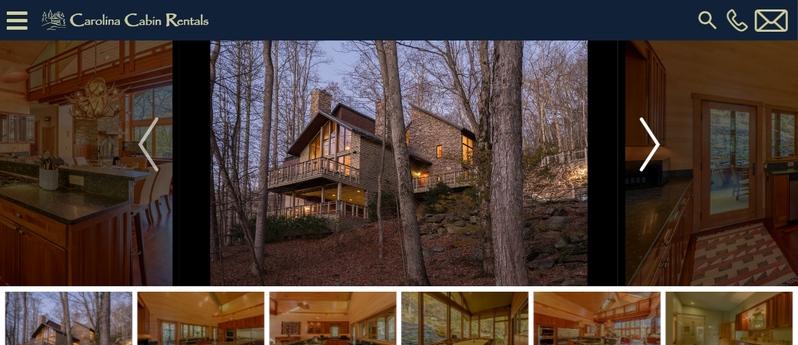
click at [651, 171] on img "Next" at bounding box center [650, 144] width 20 height 54
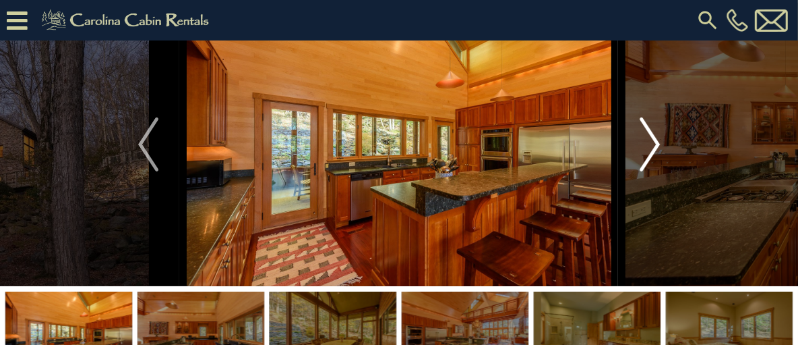
click at [651, 171] on img "Next" at bounding box center [650, 144] width 20 height 54
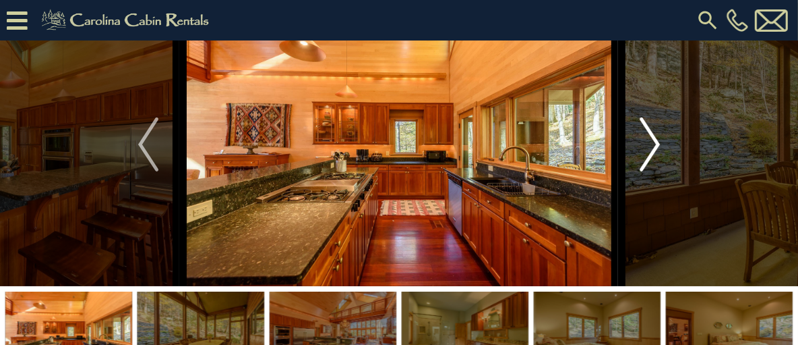
click at [651, 171] on img "Next" at bounding box center [650, 144] width 20 height 54
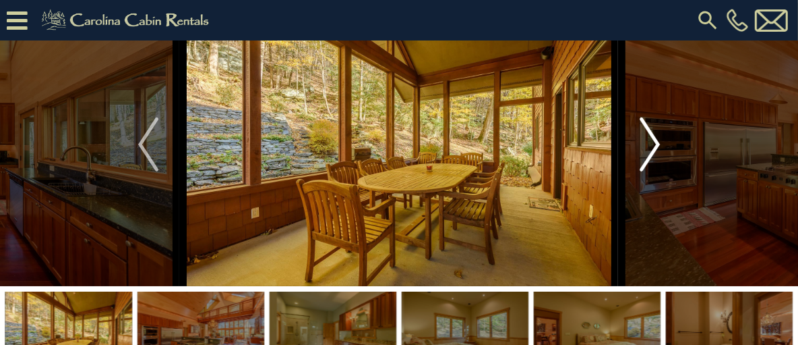
click at [651, 171] on img "Next" at bounding box center [650, 144] width 20 height 54
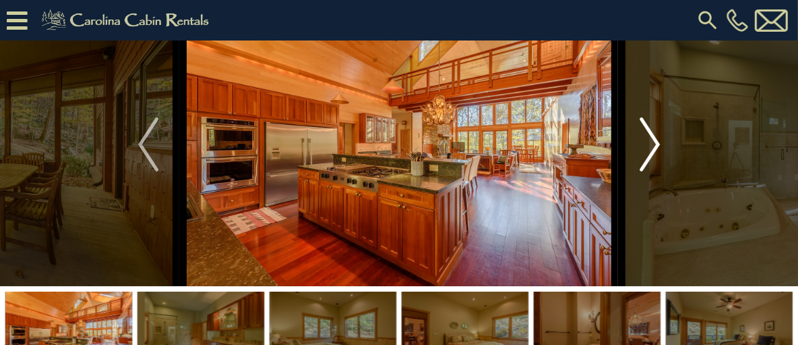
click at [651, 171] on img "Next" at bounding box center [650, 144] width 20 height 54
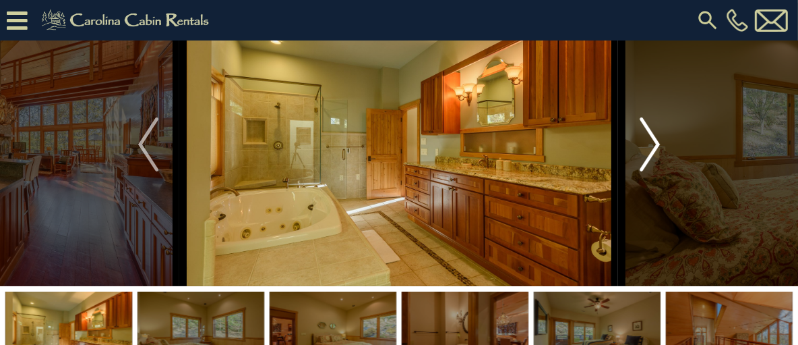
click at [651, 171] on img "Next" at bounding box center [650, 144] width 20 height 54
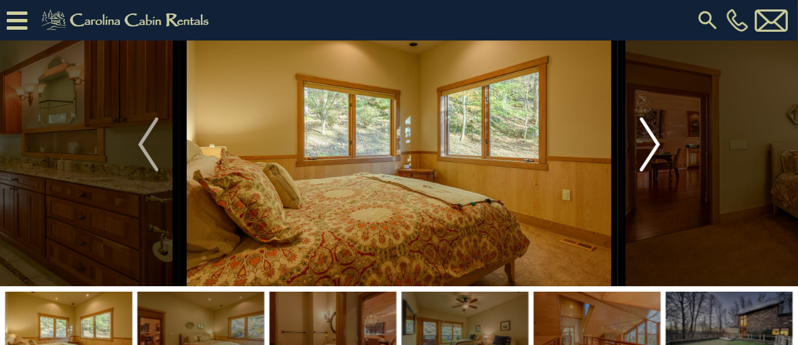
click at [651, 171] on img "Next" at bounding box center [650, 144] width 20 height 54
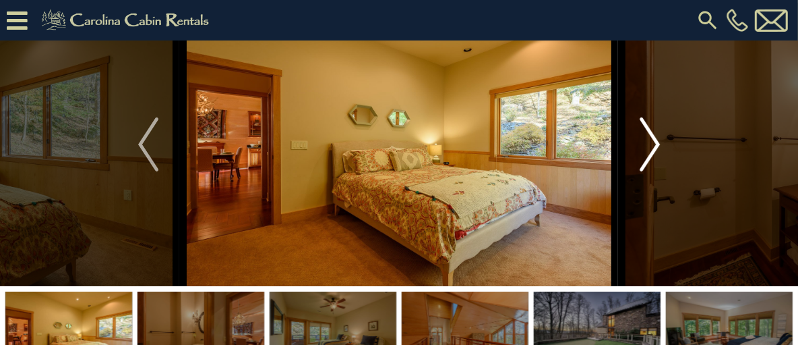
click at [651, 171] on img "Next" at bounding box center [650, 144] width 20 height 54
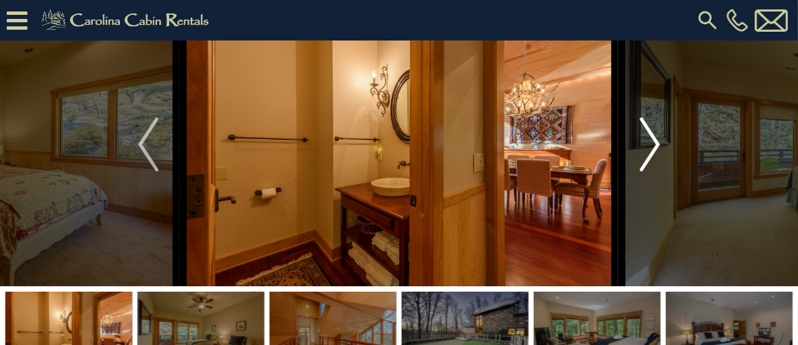
click at [651, 171] on img "Next" at bounding box center [650, 144] width 20 height 54
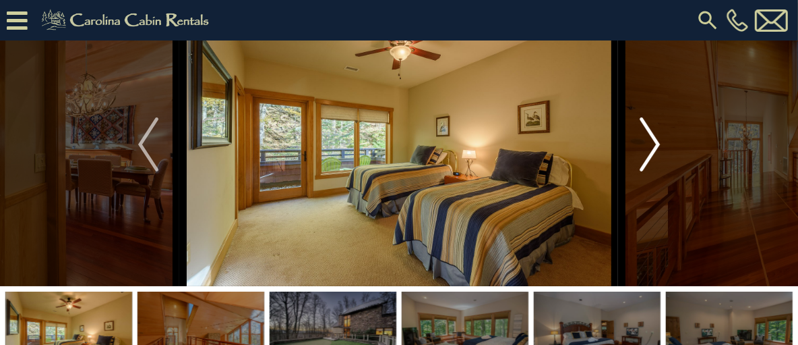
click at [651, 171] on img "Next" at bounding box center [650, 144] width 20 height 54
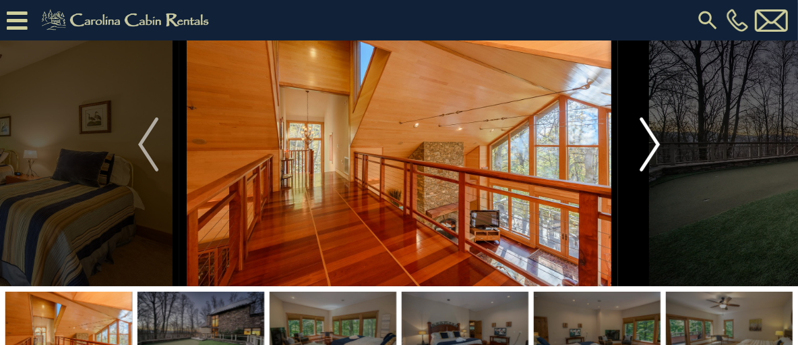
click at [651, 171] on img "Next" at bounding box center [650, 144] width 20 height 54
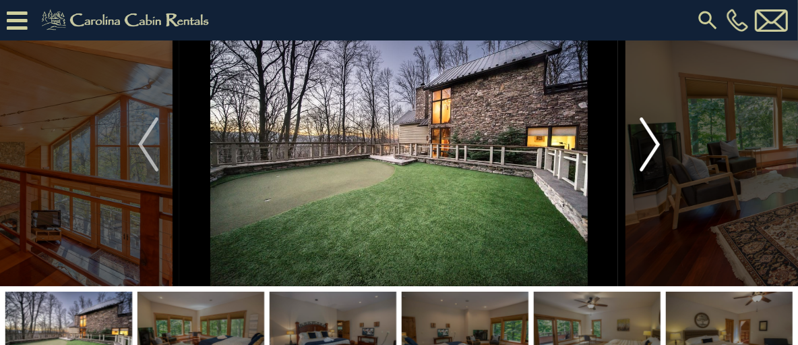
click at [651, 171] on img "Next" at bounding box center [650, 144] width 20 height 54
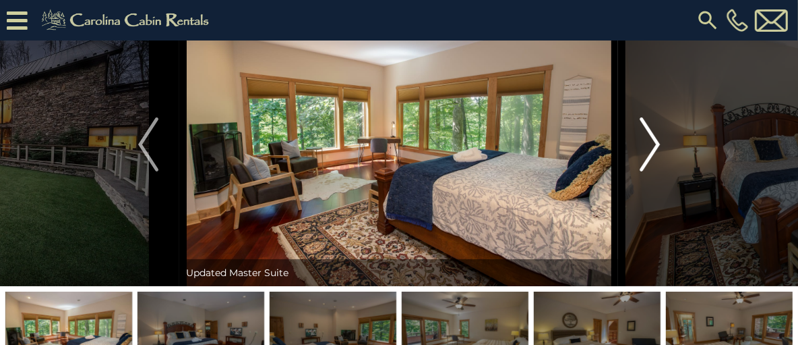
click at [651, 171] on img "Next" at bounding box center [650, 144] width 20 height 54
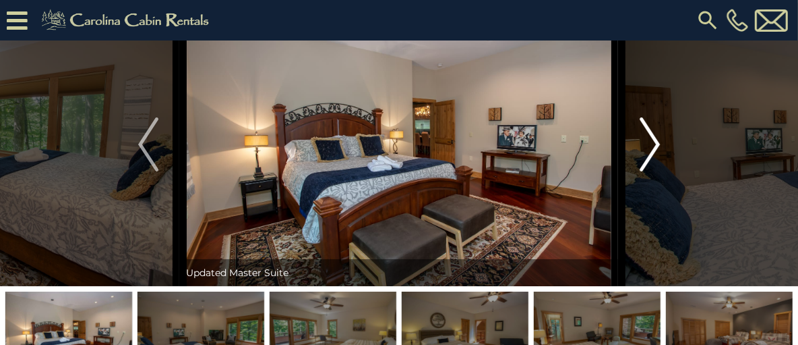
click at [651, 171] on img "Next" at bounding box center [650, 144] width 20 height 54
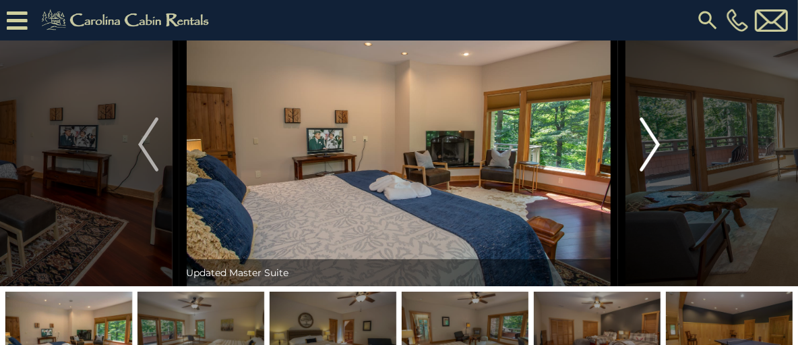
click at [651, 171] on img "Next" at bounding box center [650, 144] width 20 height 54
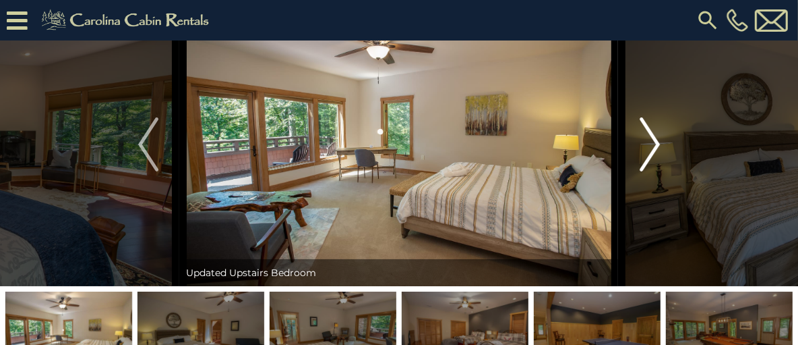
click at [651, 171] on img "Next" at bounding box center [650, 144] width 20 height 54
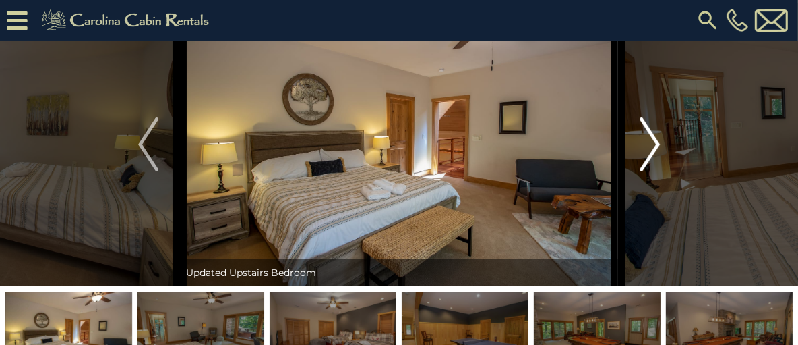
click at [651, 171] on img "Next" at bounding box center [650, 144] width 20 height 54
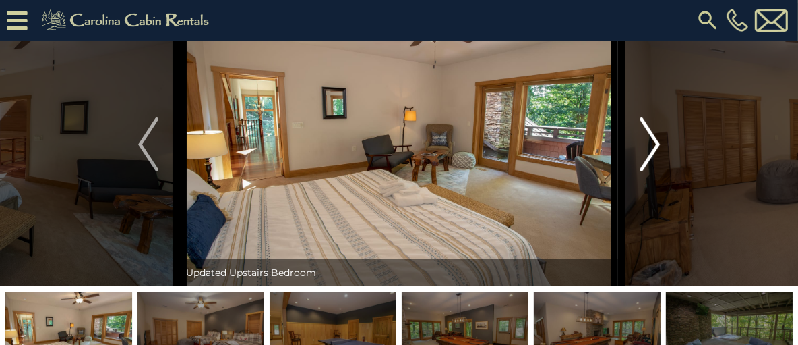
click at [651, 171] on img "Next" at bounding box center [650, 144] width 20 height 54
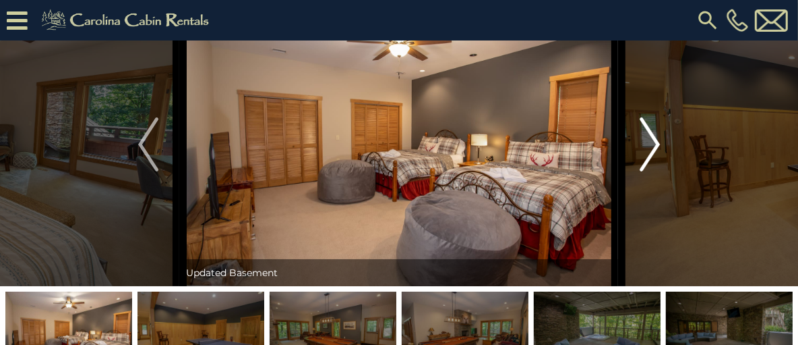
click at [651, 171] on img "Next" at bounding box center [650, 144] width 20 height 54
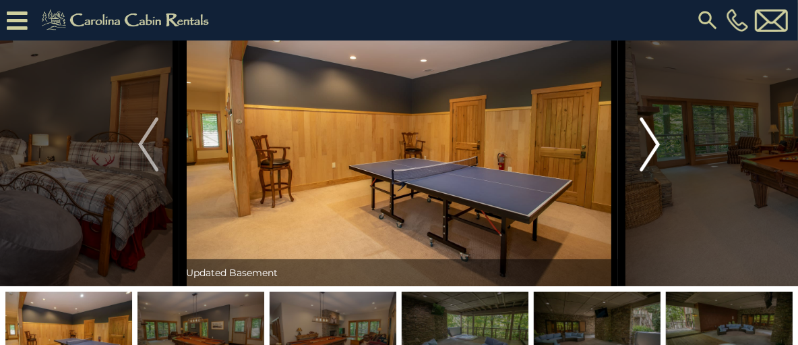
click at [651, 171] on img "Next" at bounding box center [650, 144] width 20 height 54
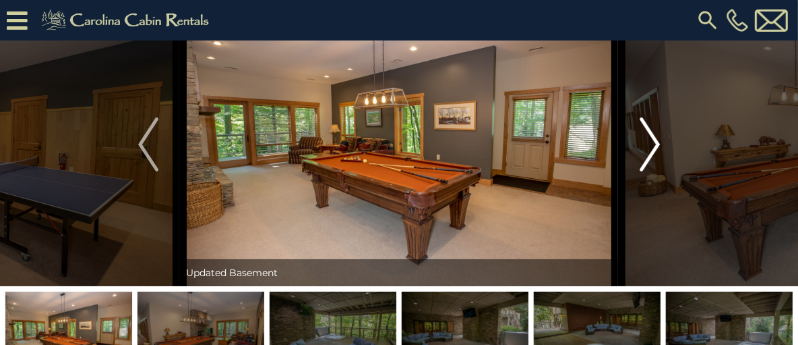
click at [651, 171] on img "Next" at bounding box center [650, 144] width 20 height 54
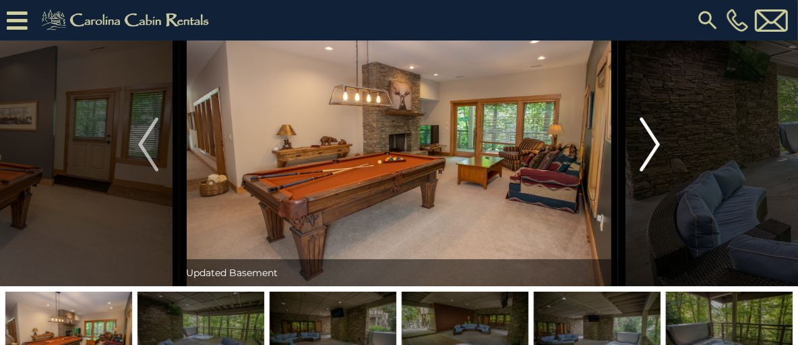
click at [635, 175] on button "Next" at bounding box center [650, 144] width 62 height 283
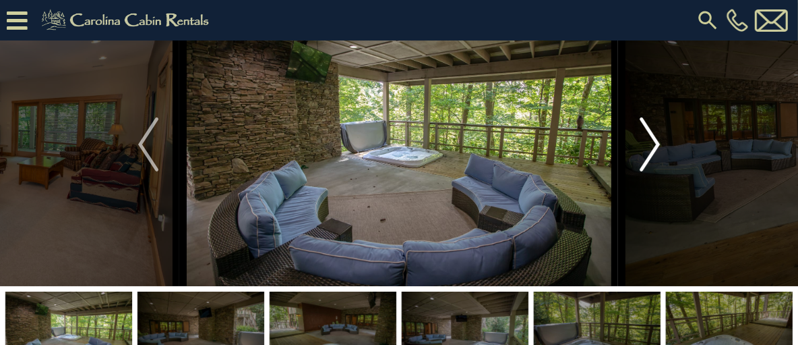
click at [645, 171] on img "Next" at bounding box center [650, 144] width 20 height 54
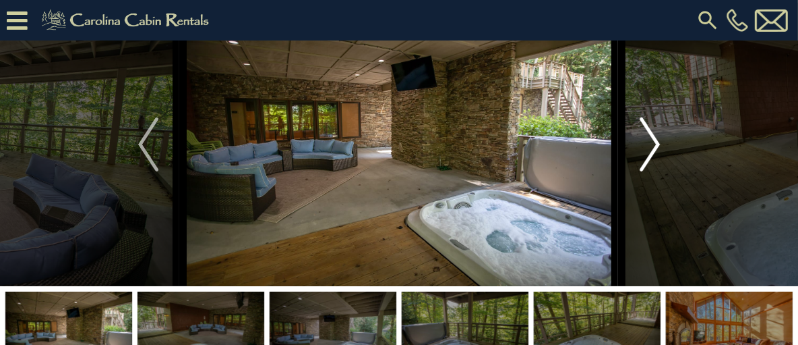
click at [644, 171] on img "Next" at bounding box center [650, 144] width 20 height 54
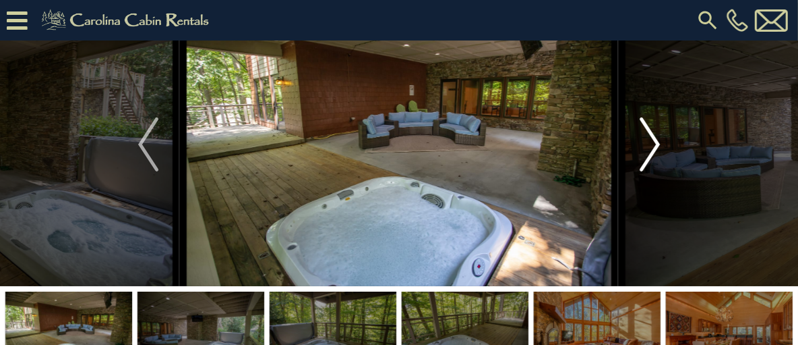
click at [644, 171] on img "Next" at bounding box center [650, 144] width 20 height 54
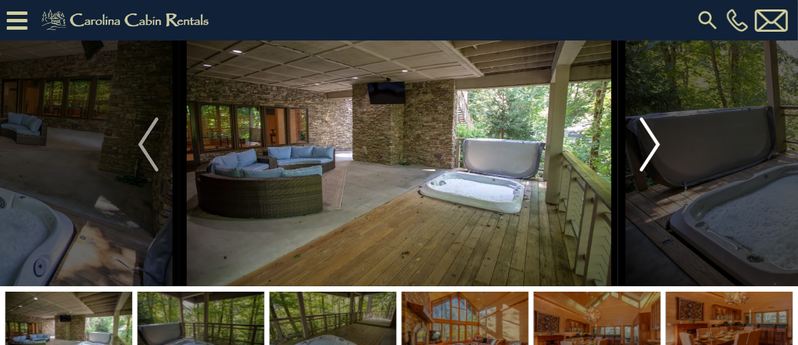
click at [644, 171] on img "Next" at bounding box center [650, 144] width 20 height 54
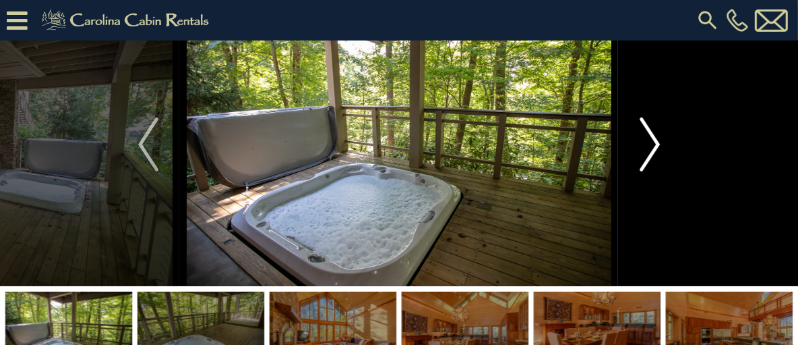
click at [644, 171] on img "Next" at bounding box center [650, 144] width 20 height 54
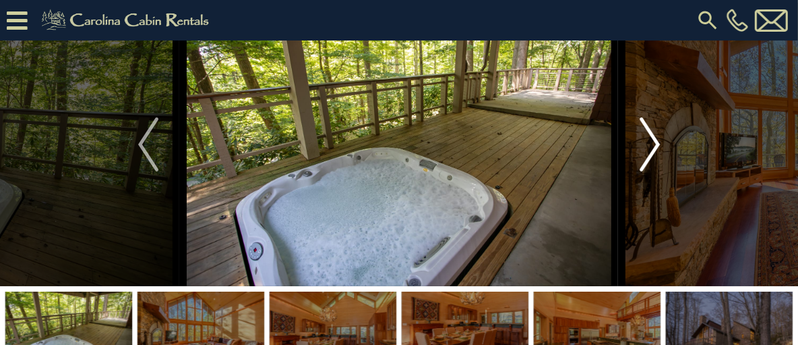
click at [645, 171] on img "Next" at bounding box center [650, 144] width 20 height 54
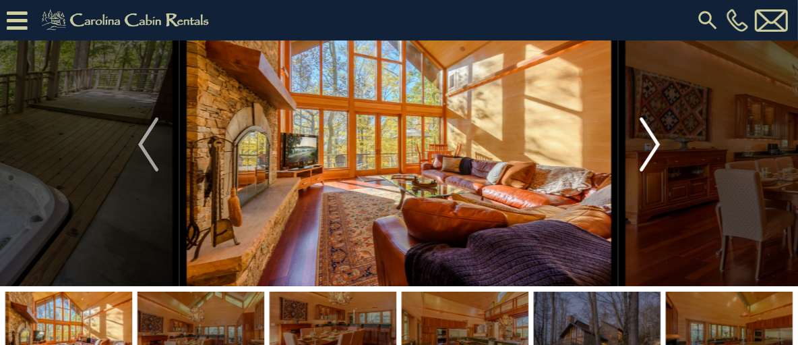
click at [645, 171] on img "Next" at bounding box center [650, 144] width 20 height 54
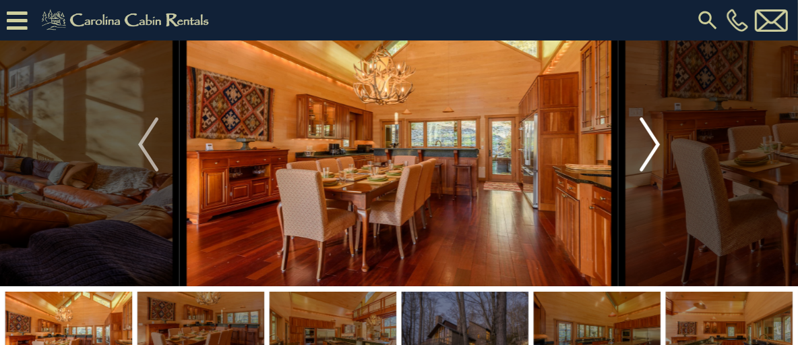
click at [644, 171] on img "Next" at bounding box center [650, 144] width 20 height 54
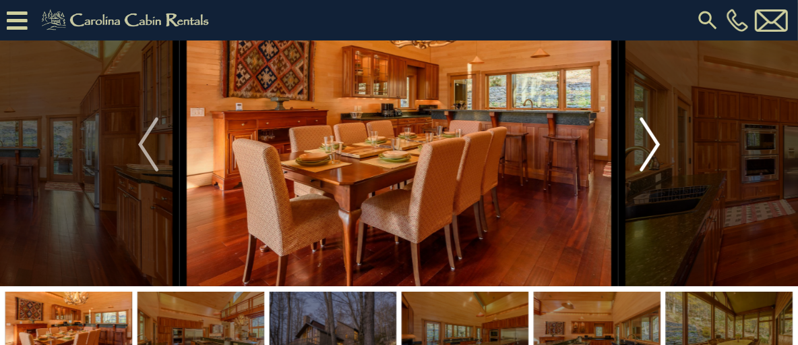
click at [643, 171] on img "Next" at bounding box center [650, 144] width 20 height 54
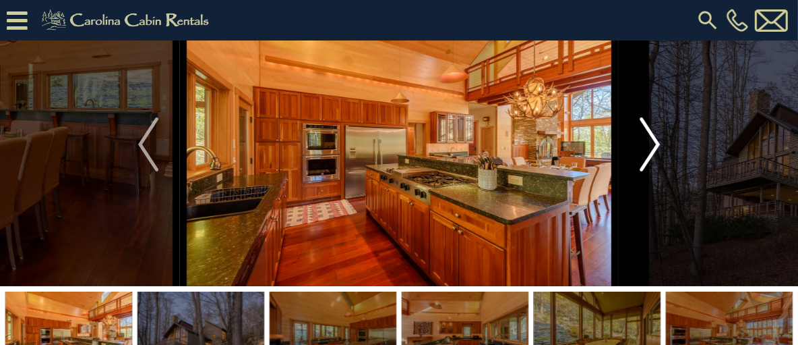
click at [642, 171] on img "Next" at bounding box center [650, 144] width 20 height 54
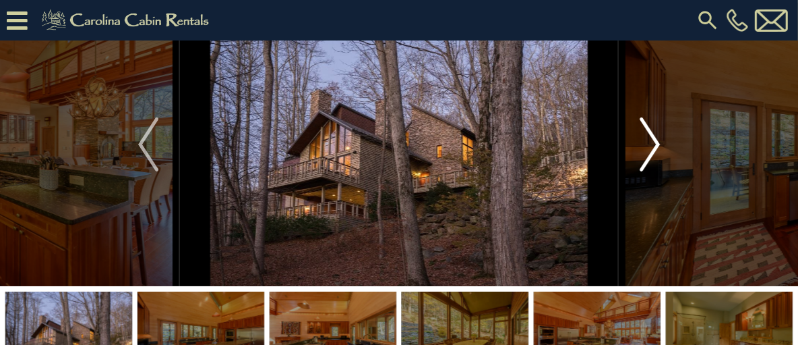
click at [642, 171] on img "Next" at bounding box center [650, 144] width 20 height 54
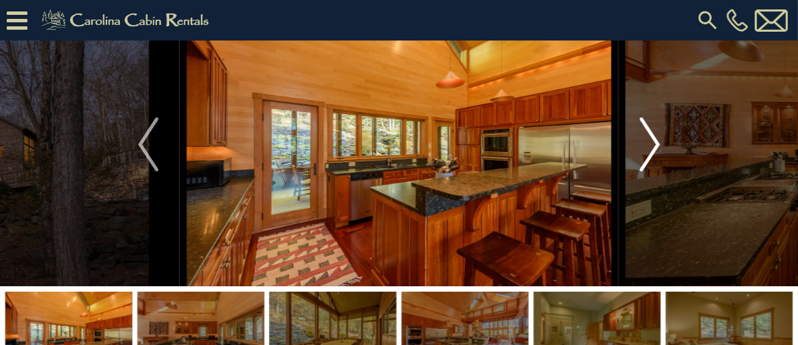
click at [642, 171] on img "Next" at bounding box center [650, 144] width 20 height 54
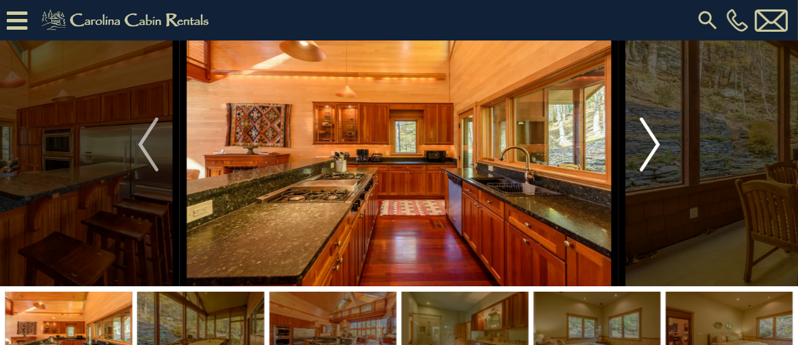
click at [642, 171] on img "Next" at bounding box center [650, 144] width 20 height 54
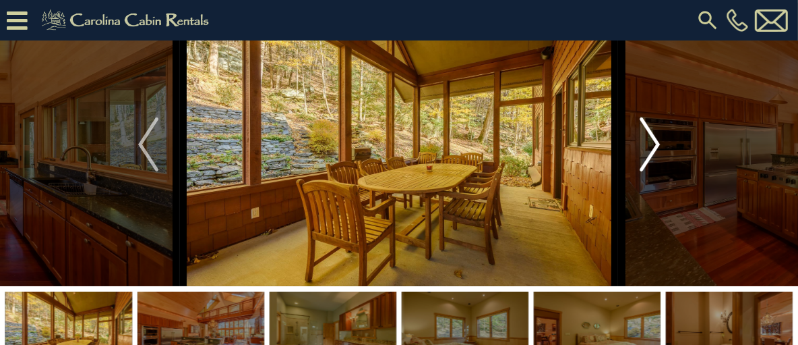
click at [642, 171] on img "Next" at bounding box center [650, 144] width 20 height 54
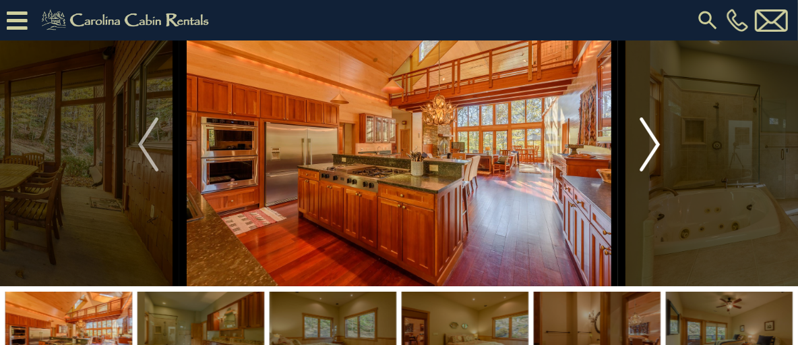
click at [642, 171] on img "Next" at bounding box center [650, 144] width 20 height 54
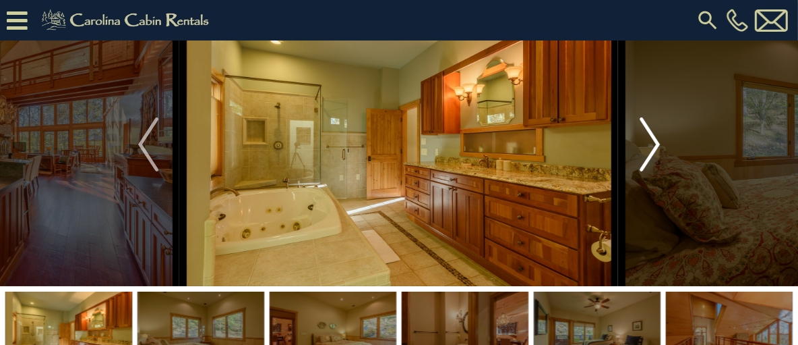
click at [642, 171] on img "Next" at bounding box center [650, 144] width 20 height 54
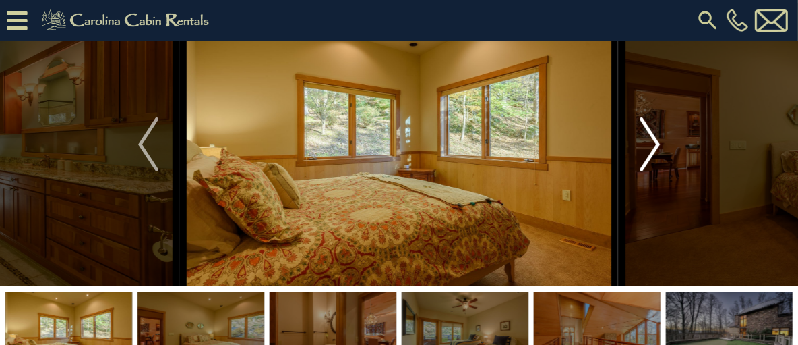
click at [642, 171] on img "Next" at bounding box center [650, 144] width 20 height 54
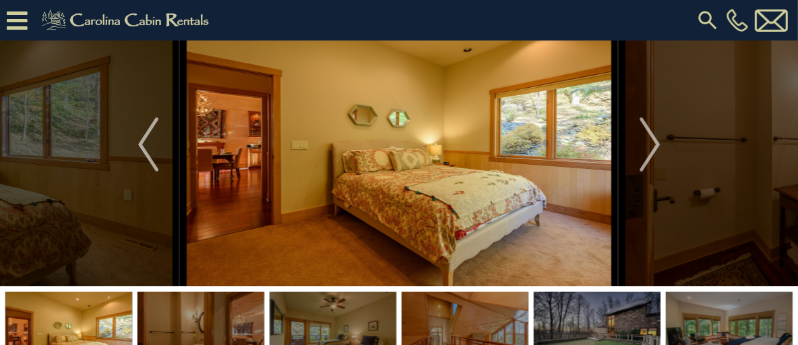
click at [0, 0] on link "Driving Directions" at bounding box center [0, 0] width 0 height 0
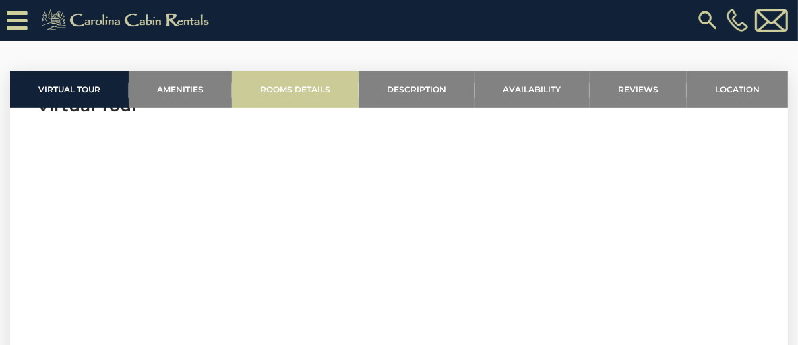
scroll to position [472, 0]
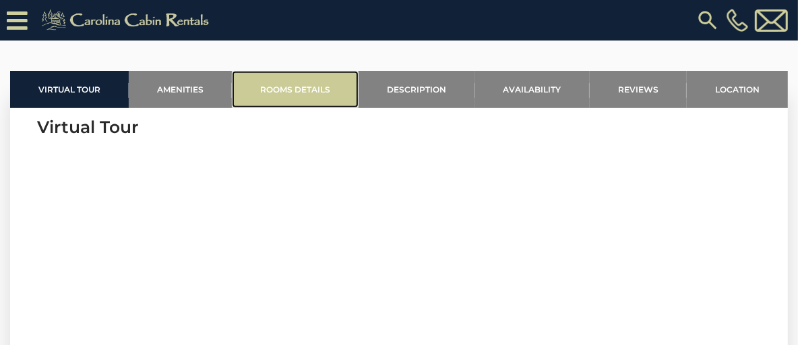
click at [295, 108] on link "Rooms Details" at bounding box center [295, 89] width 127 height 37
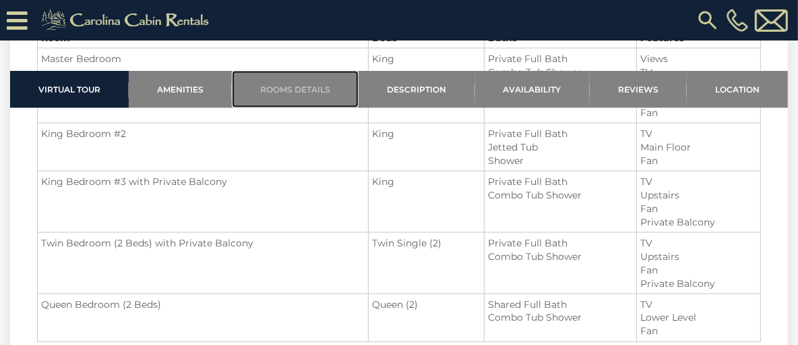
scroll to position [1612, 0]
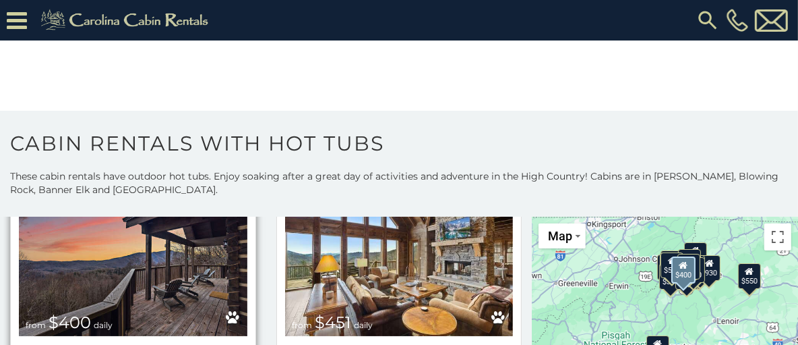
scroll to position [1011, 0]
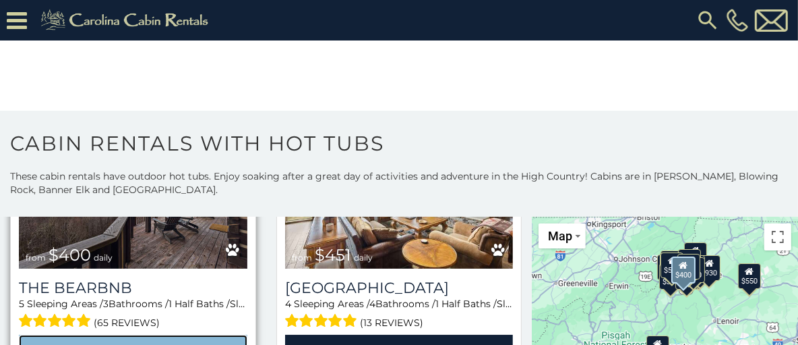
click at [139, 334] on link "View Property" at bounding box center [133, 348] width 229 height 28
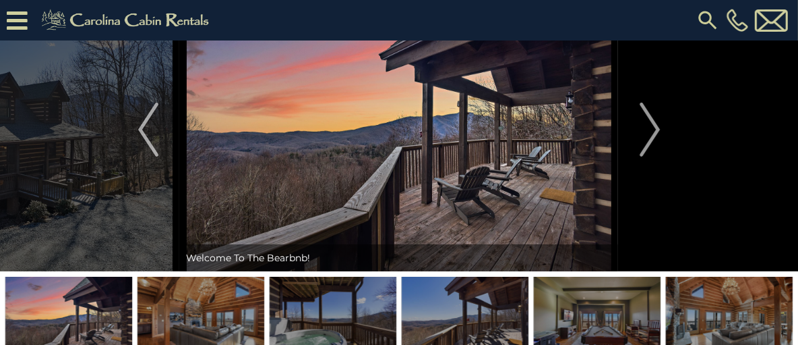
scroll to position [67, 0]
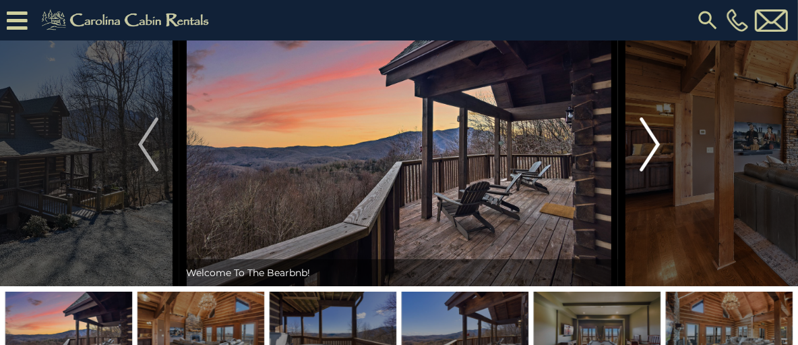
click at [654, 171] on img "Next" at bounding box center [650, 144] width 20 height 54
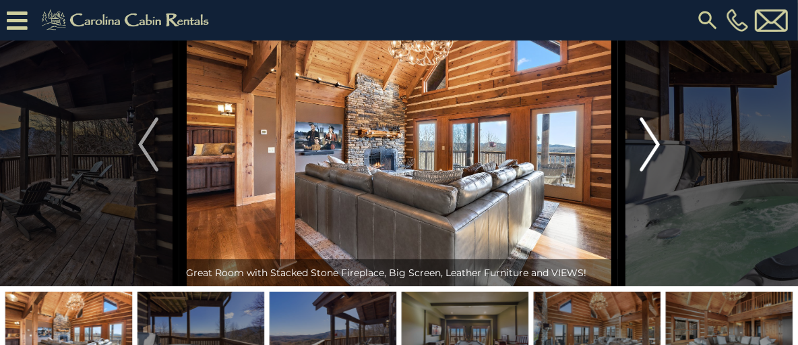
click at [653, 169] on img "Next" at bounding box center [650, 144] width 20 height 54
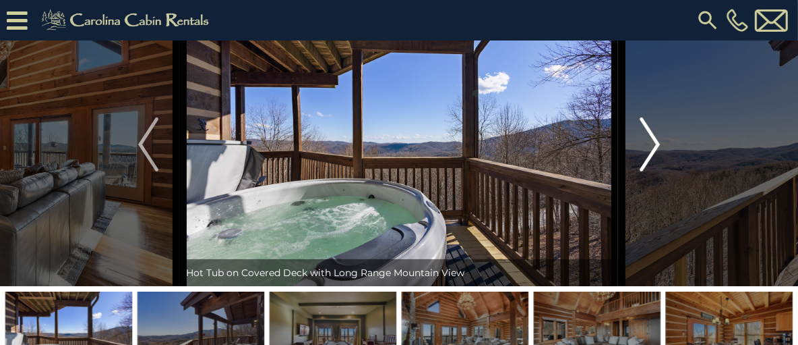
click at [653, 169] on img "Next" at bounding box center [650, 144] width 20 height 54
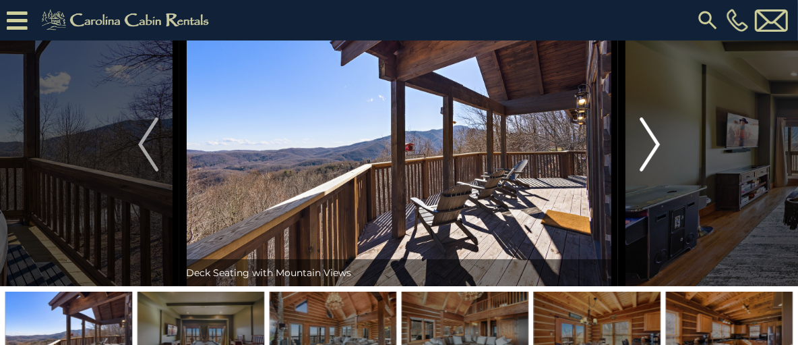
click at [653, 169] on img "Next" at bounding box center [650, 144] width 20 height 54
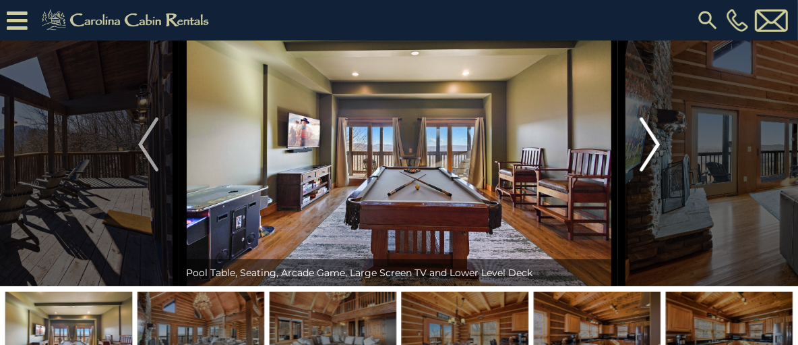
click at [653, 169] on img "Next" at bounding box center [650, 144] width 20 height 54
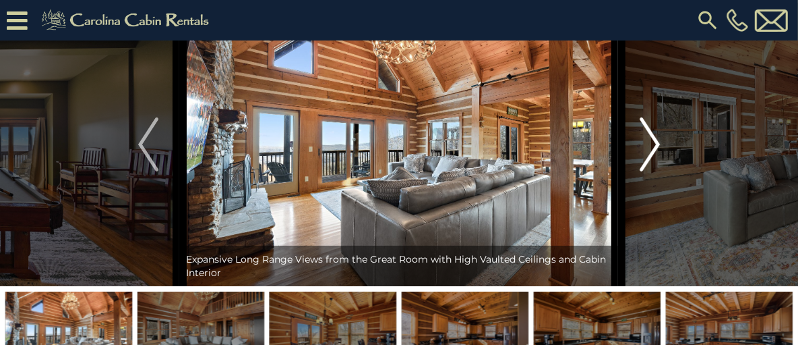
click at [653, 169] on img "Next" at bounding box center [650, 144] width 20 height 54
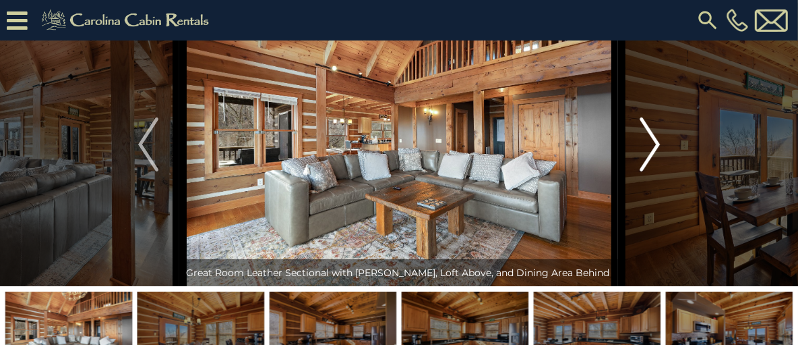
click at [653, 169] on img "Next" at bounding box center [650, 144] width 20 height 54
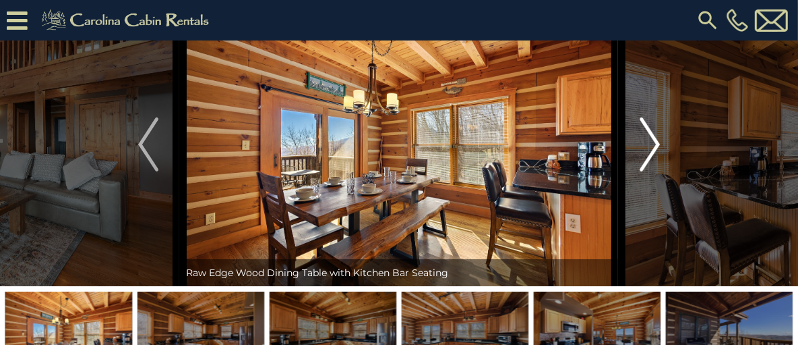
click at [653, 169] on img "Next" at bounding box center [650, 144] width 20 height 54
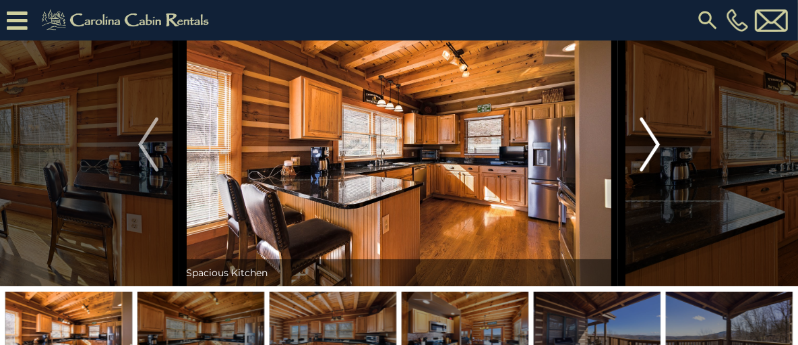
click at [653, 169] on img "Next" at bounding box center [650, 144] width 20 height 54
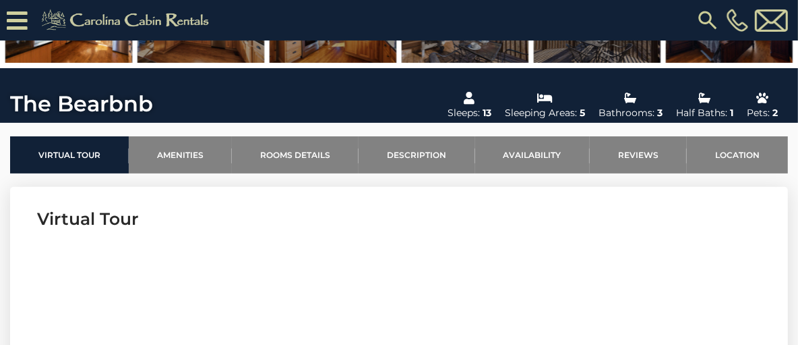
scroll to position [405, 0]
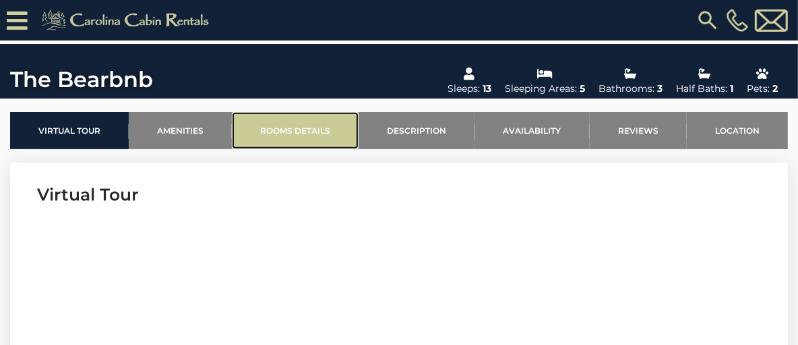
click at [299, 149] on link "Rooms Details" at bounding box center [295, 130] width 127 height 37
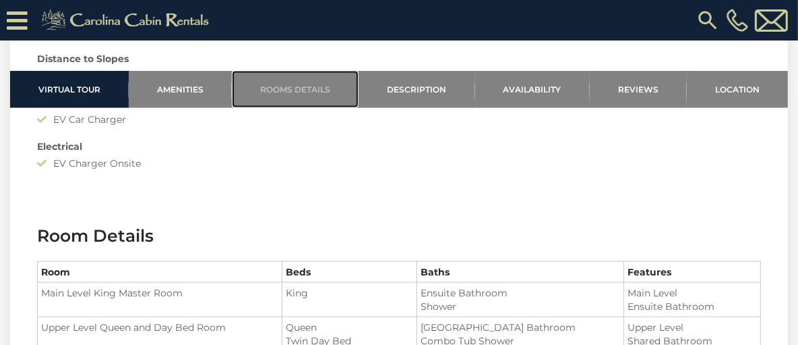
scroll to position [1406, 0]
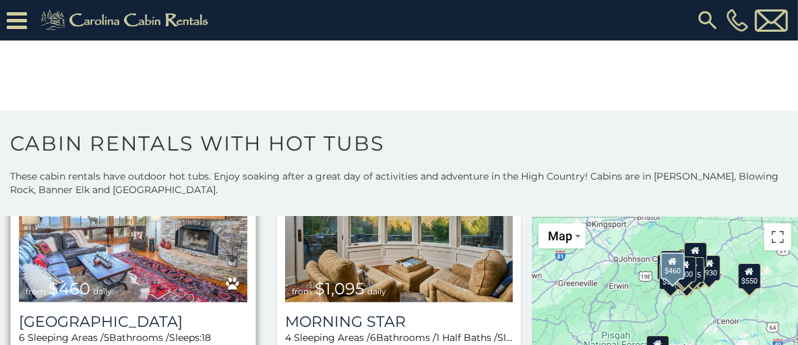
scroll to position [1281, 0]
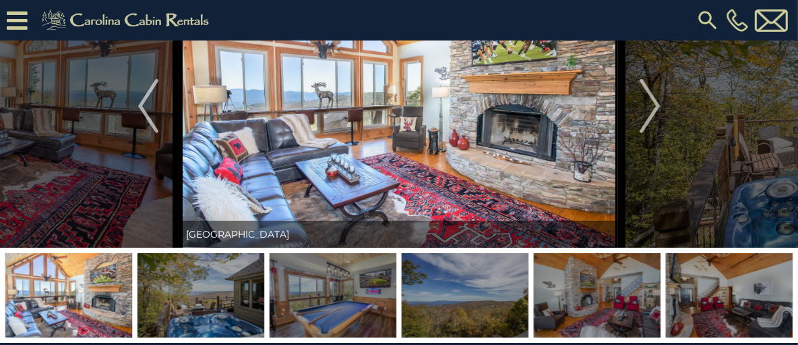
scroll to position [67, 0]
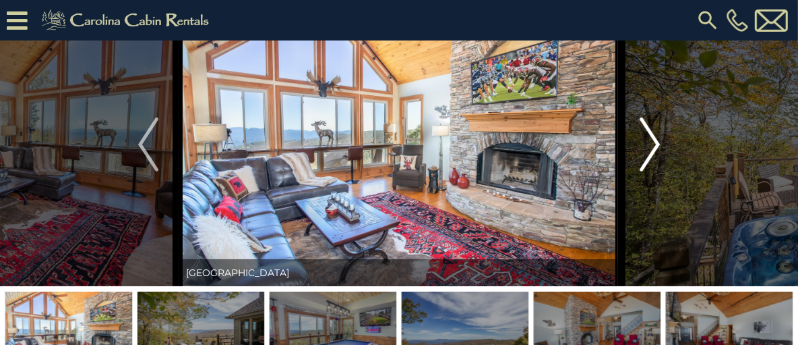
click at [654, 171] on img "Next" at bounding box center [650, 144] width 20 height 54
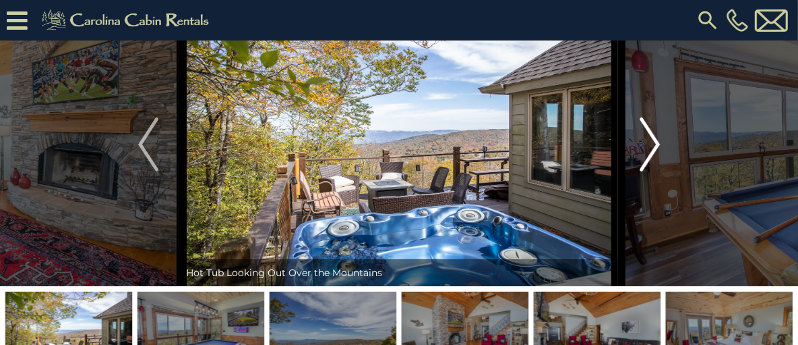
click at [645, 171] on img "Next" at bounding box center [650, 144] width 20 height 54
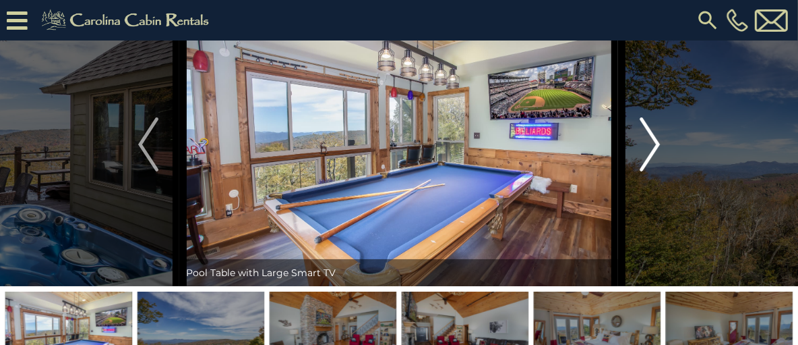
click at [645, 171] on img "Next" at bounding box center [650, 144] width 20 height 54
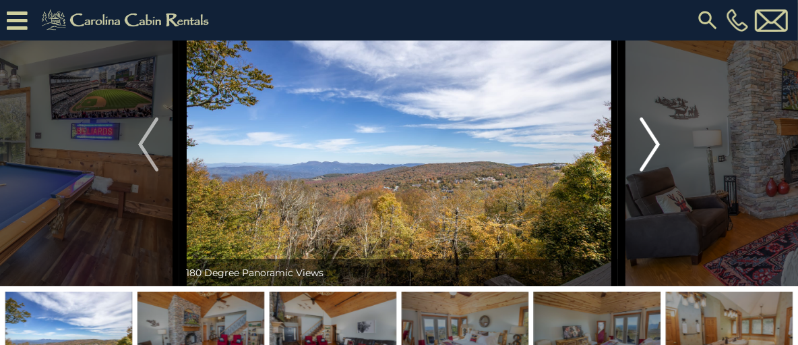
click at [645, 171] on img "Next" at bounding box center [650, 144] width 20 height 54
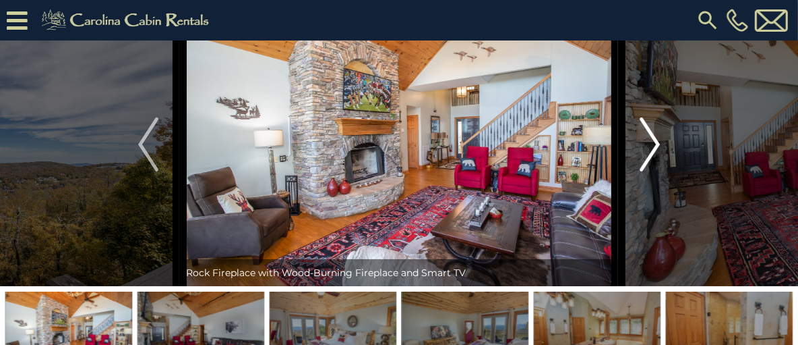
click at [645, 171] on img "Next" at bounding box center [650, 144] width 20 height 54
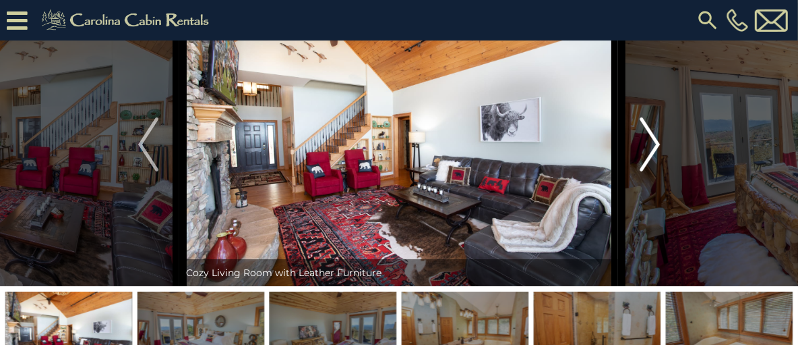
click at [645, 171] on img "Next" at bounding box center [650, 144] width 20 height 54
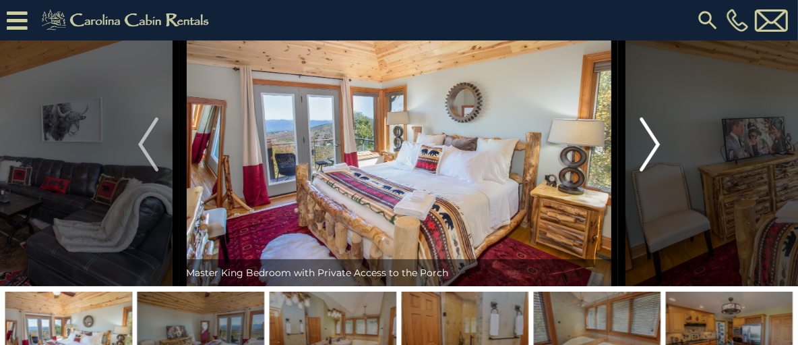
click at [645, 171] on img "Next" at bounding box center [650, 144] width 20 height 54
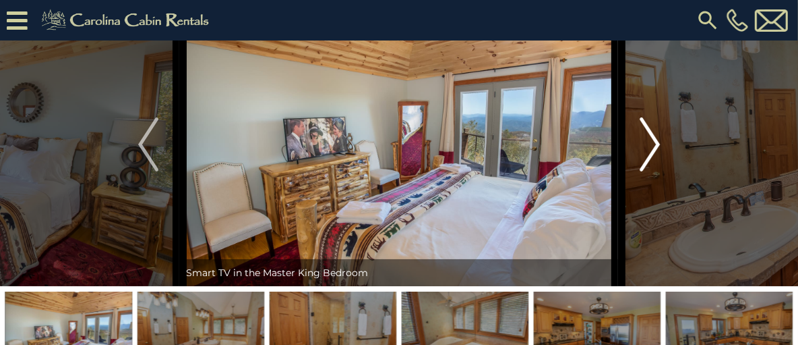
click at [645, 171] on img "Next" at bounding box center [650, 144] width 20 height 54
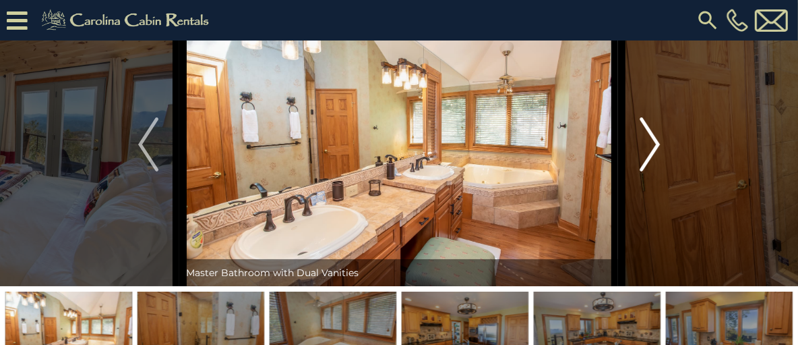
click at [645, 171] on img "Next" at bounding box center [650, 144] width 20 height 54
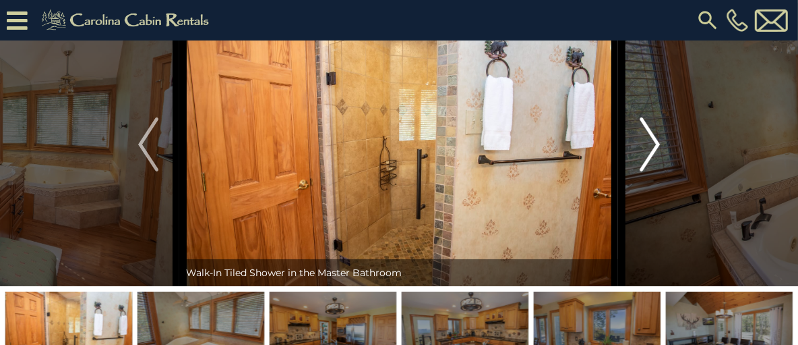
click at [645, 171] on img "Next" at bounding box center [650, 144] width 20 height 54
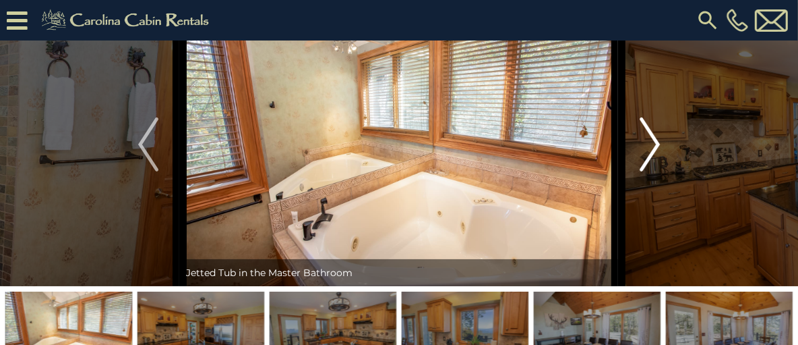
click at [645, 171] on img "Next" at bounding box center [650, 144] width 20 height 54
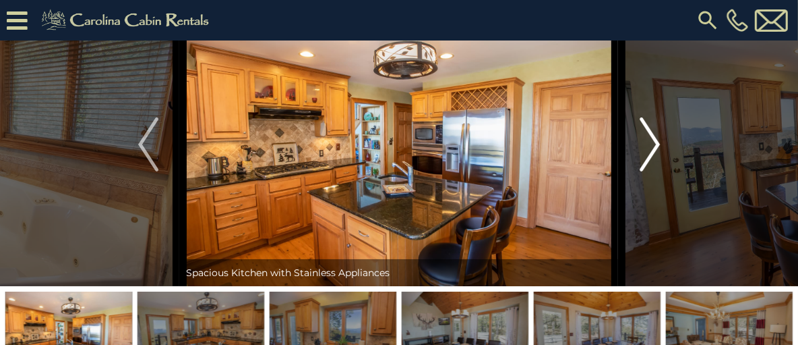
click at [645, 171] on img "Next" at bounding box center [650, 144] width 20 height 54
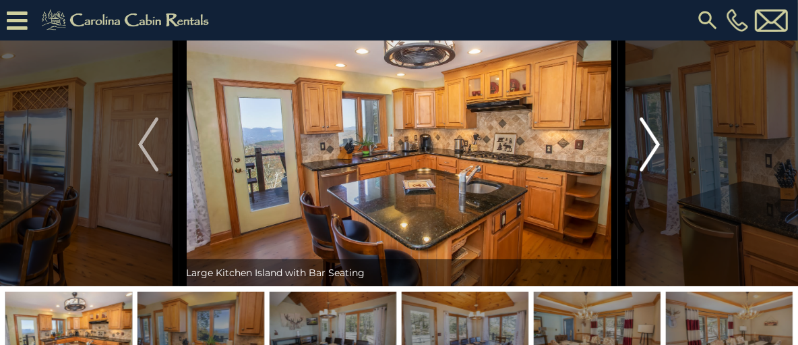
click at [645, 171] on img "Next" at bounding box center [650, 144] width 20 height 54
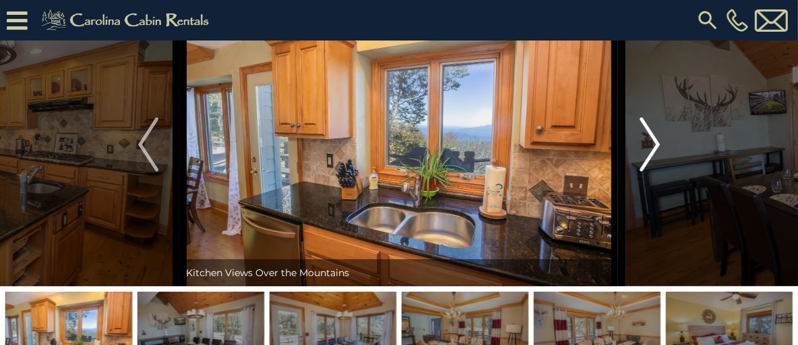
click at [645, 171] on img "Next" at bounding box center [650, 144] width 20 height 54
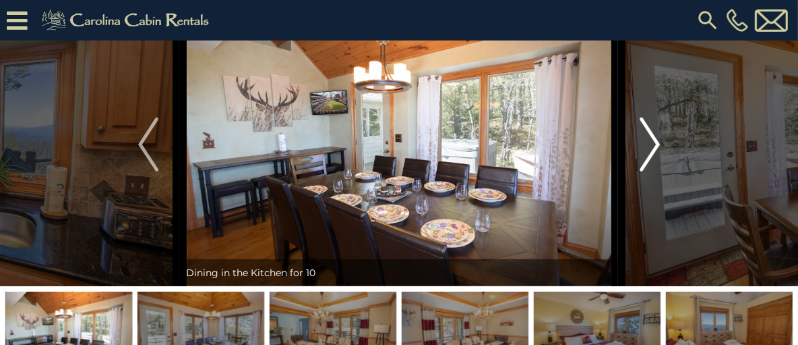
click at [645, 171] on img "Next" at bounding box center [650, 144] width 20 height 54
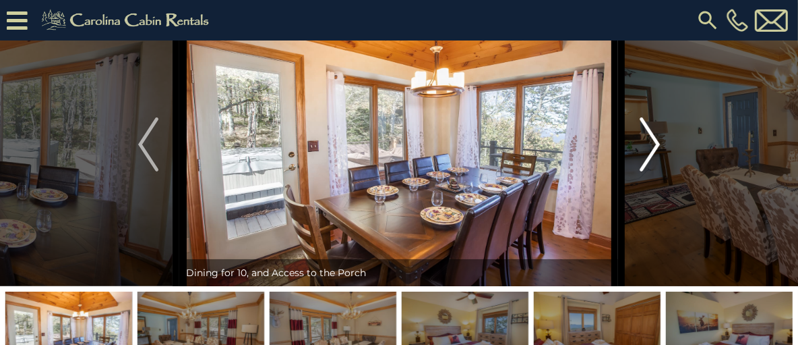
click at [645, 171] on img "Next" at bounding box center [650, 144] width 20 height 54
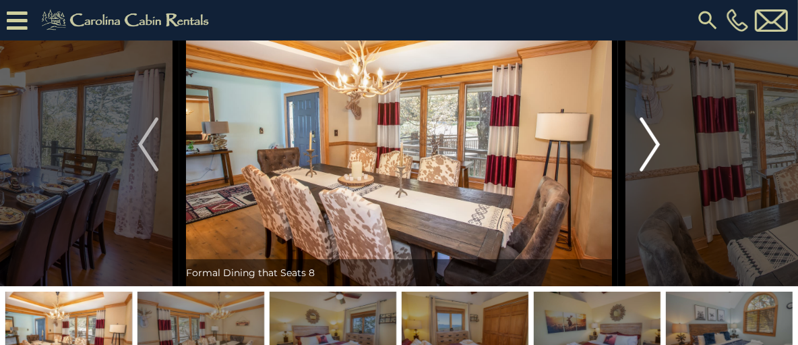
click at [645, 171] on img "Next" at bounding box center [650, 144] width 20 height 54
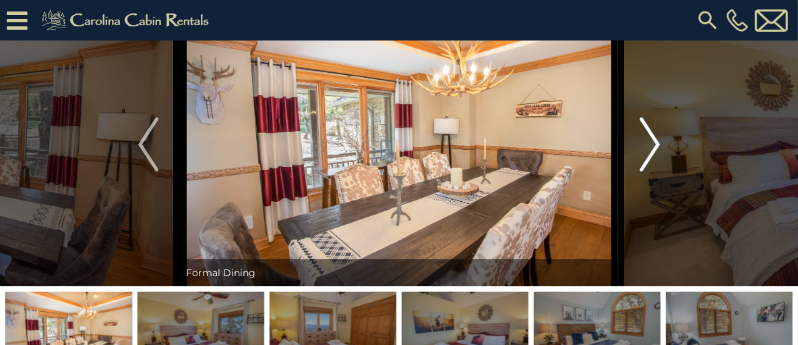
click at [645, 171] on img "Next" at bounding box center [650, 144] width 20 height 54
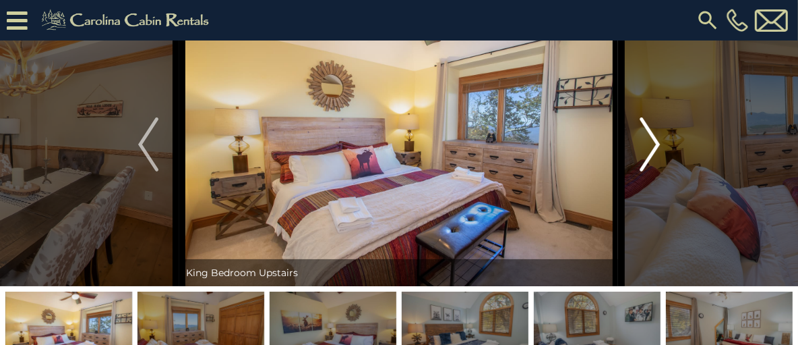
click at [645, 171] on img "Next" at bounding box center [650, 144] width 20 height 54
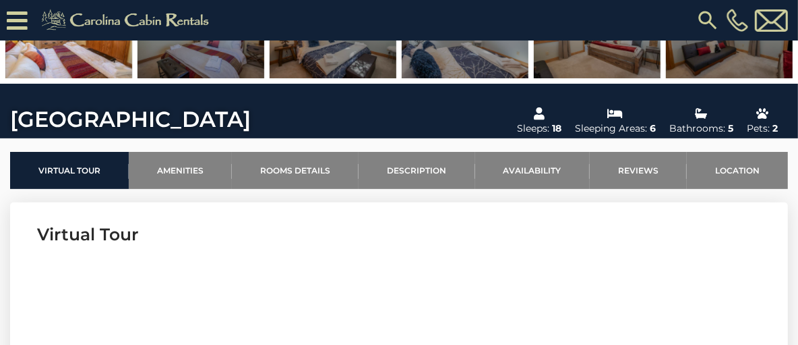
scroll to position [472, 0]
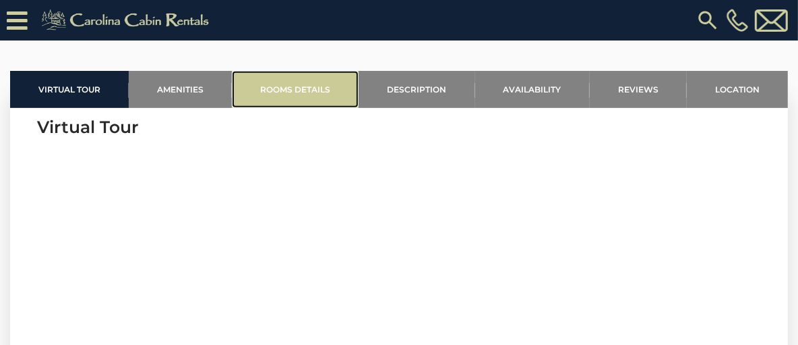
click at [301, 108] on link "Rooms Details" at bounding box center [295, 89] width 127 height 37
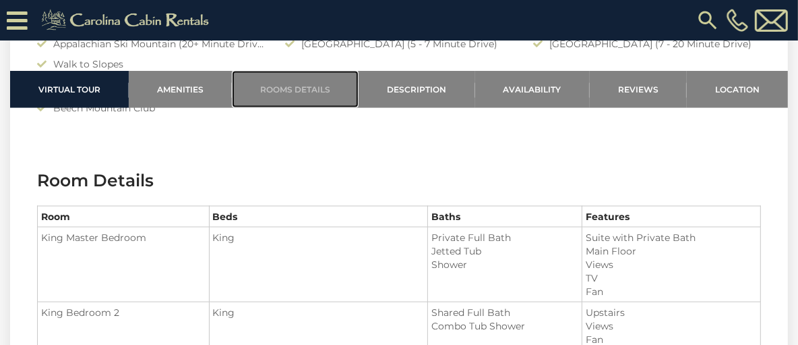
scroll to position [1241, 0]
